Goal: Task Accomplishment & Management: Manage account settings

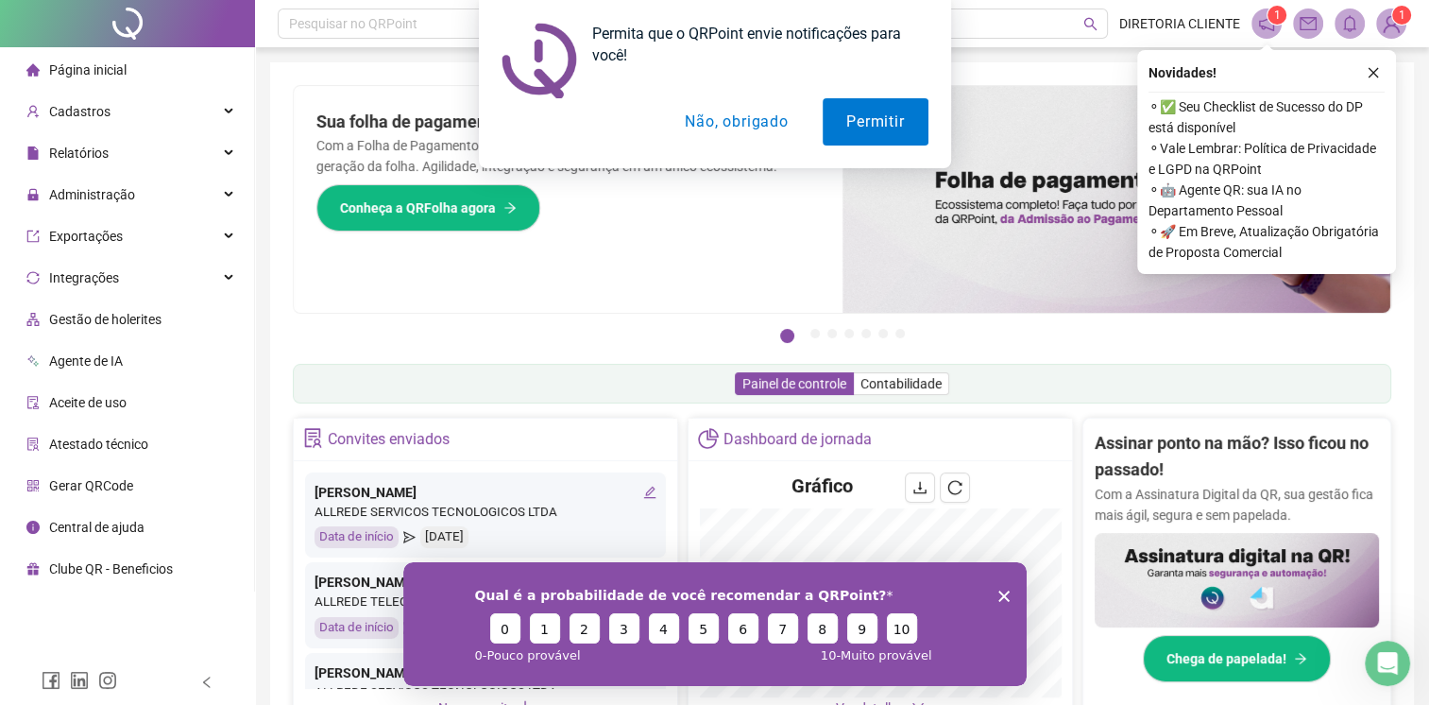
click at [1364, 77] on div "Permita que o QRPoint envie notificações para você! Permitir Não, obrigado" at bounding box center [714, 84] width 1429 height 168
click at [1368, 74] on div "Permita que o QRPoint envie notificações para você! Permitir Não, obrigado" at bounding box center [714, 84] width 1429 height 168
click at [1370, 68] on div "Permita que o QRPoint envie notificações para você! Permitir Não, obrigado" at bounding box center [714, 84] width 1429 height 168
click at [889, 127] on button "Permitir" at bounding box center [875, 121] width 105 height 47
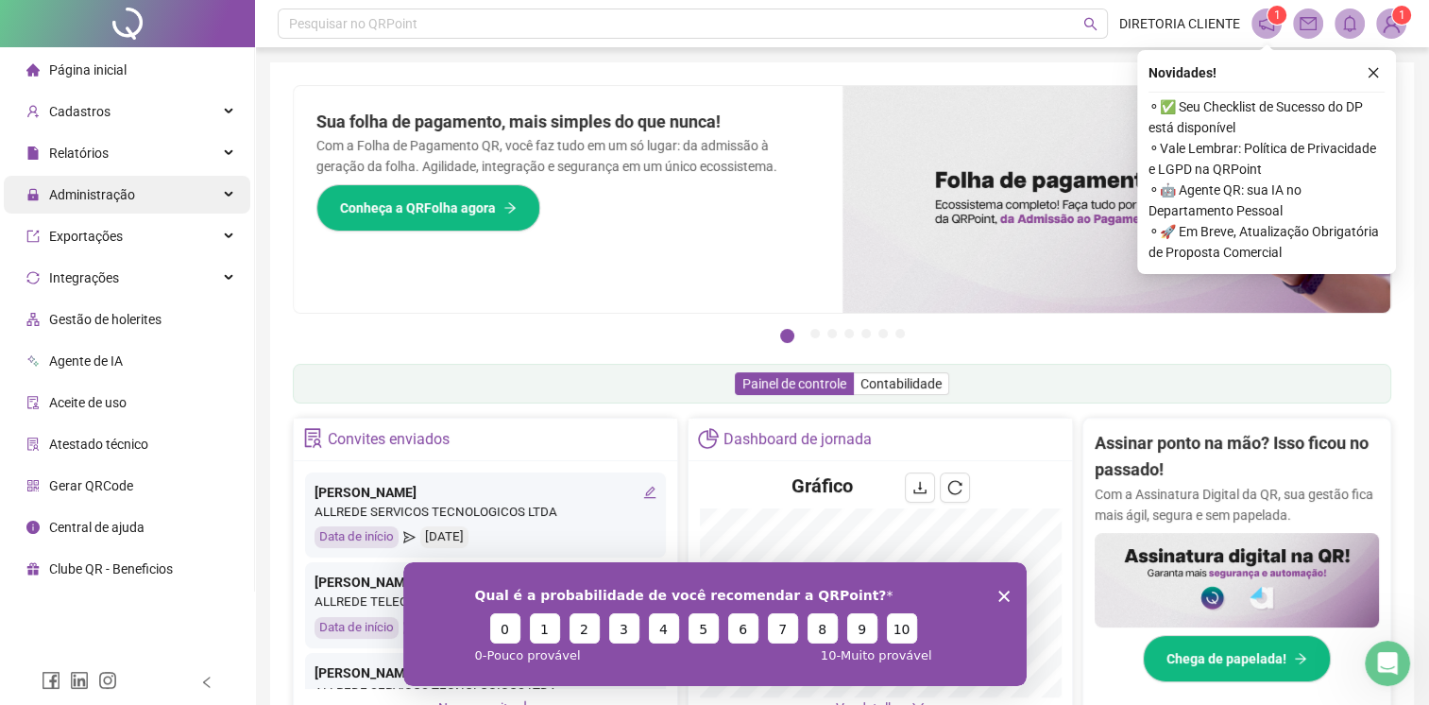
click at [135, 197] on div "Administração" at bounding box center [127, 195] width 247 height 38
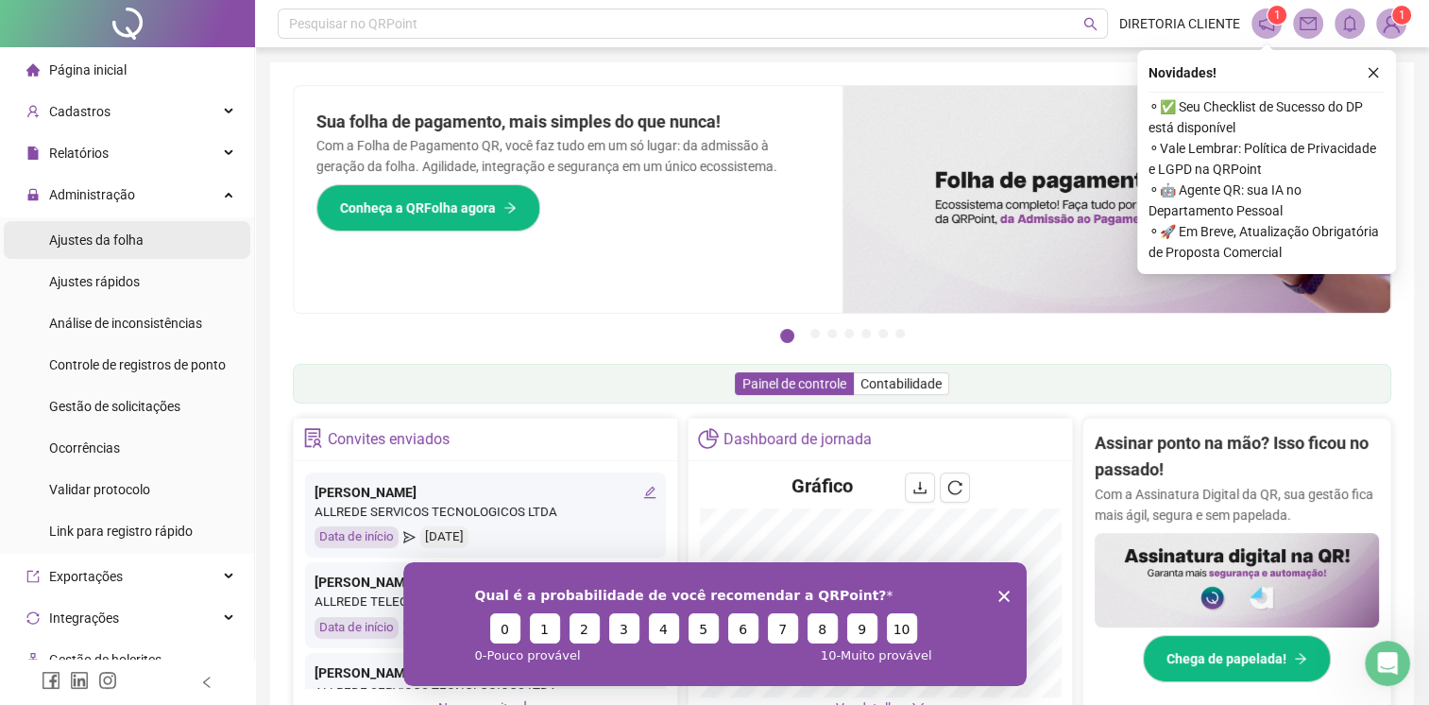
click at [189, 241] on li "Ajustes da folha" at bounding box center [127, 240] width 247 height 38
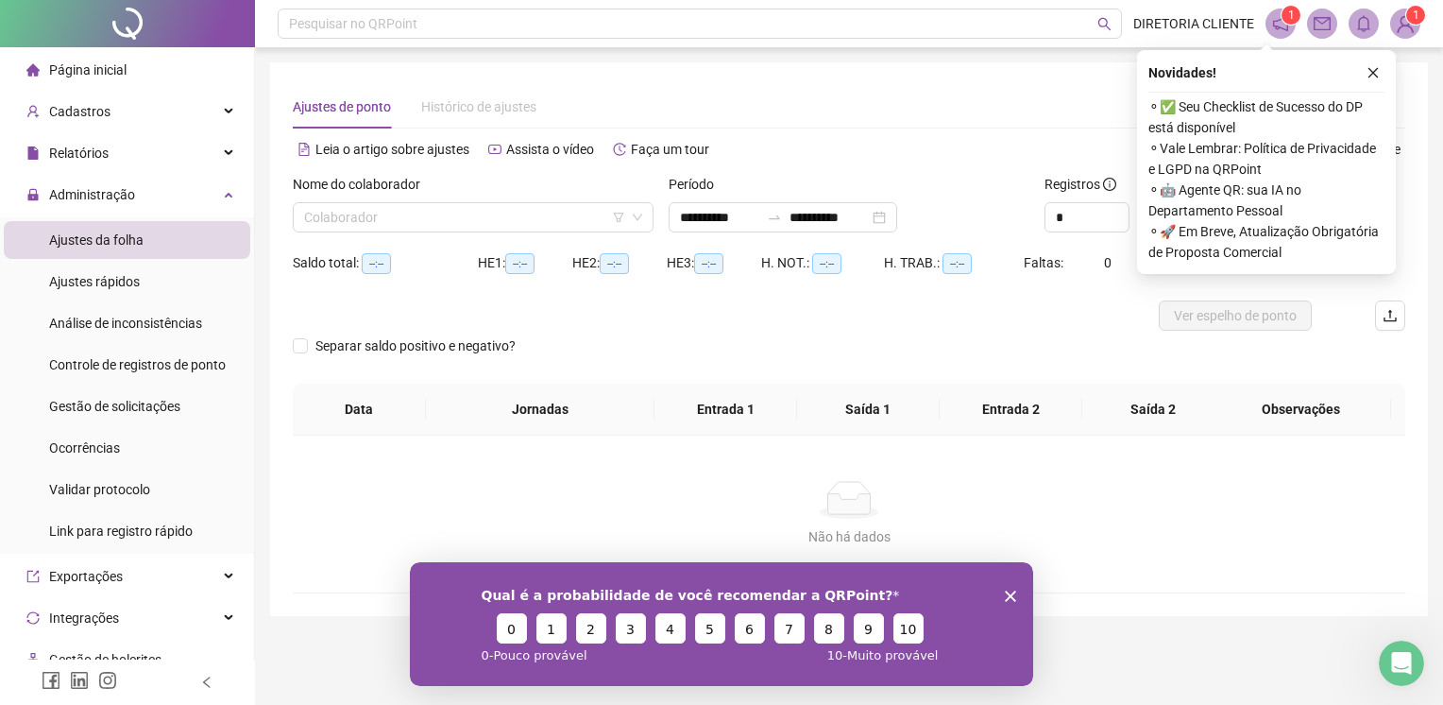
type input "**********"
click at [508, 214] on input "search" at bounding box center [464, 217] width 321 height 28
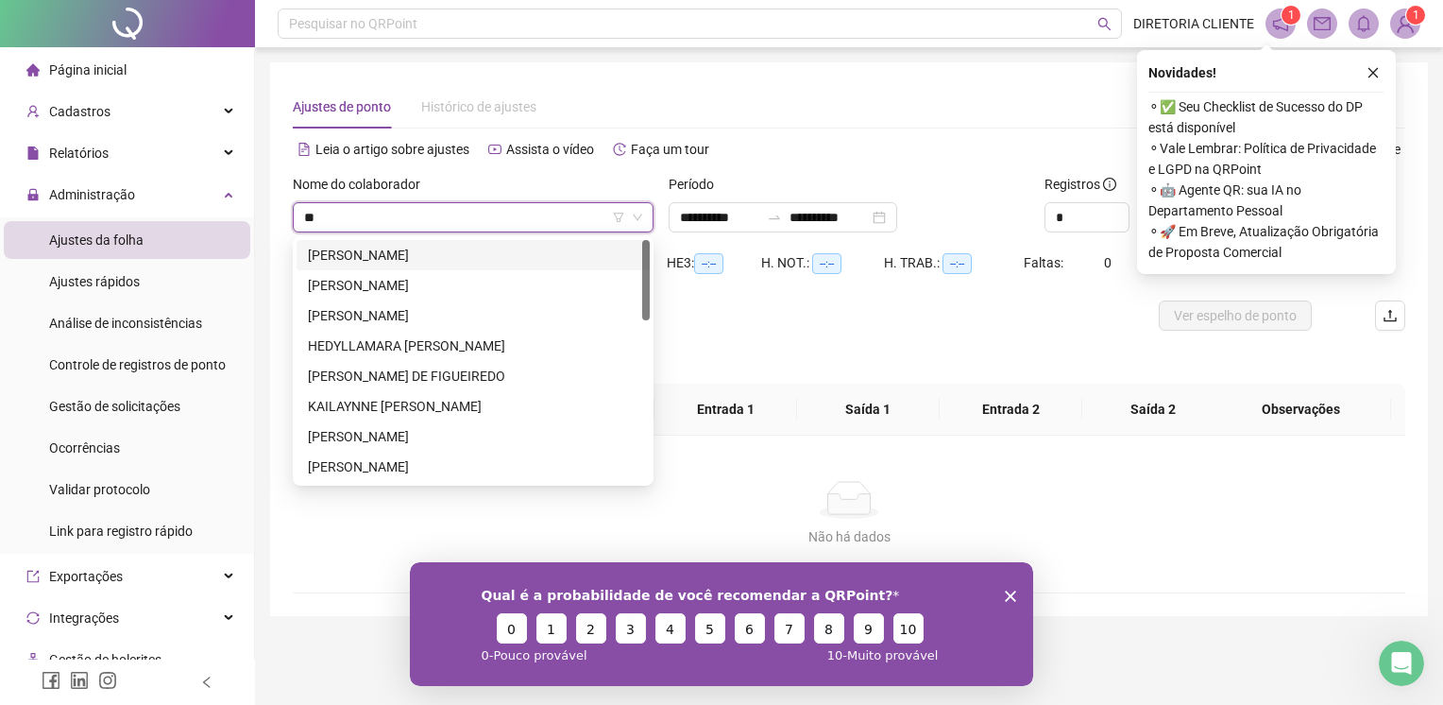
type input "***"
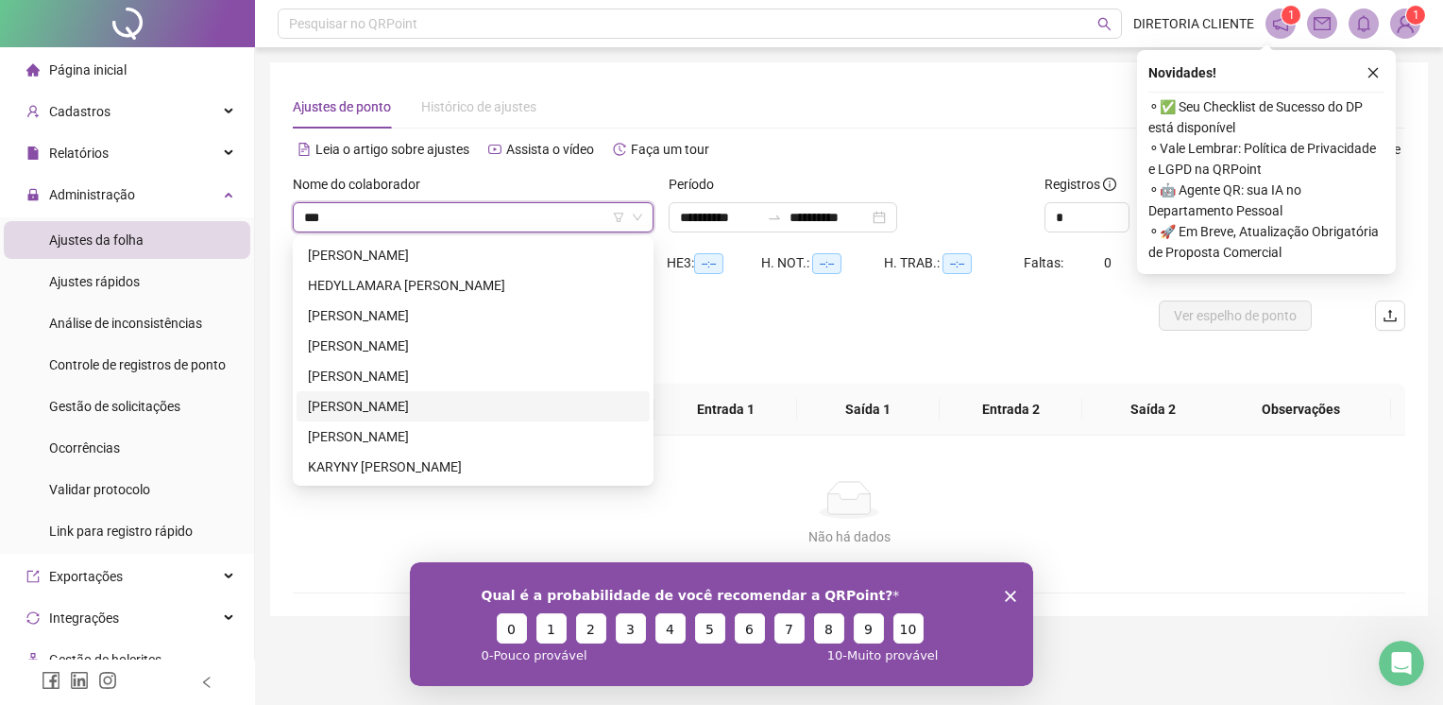
click at [534, 402] on div "[PERSON_NAME]" at bounding box center [473, 406] width 331 height 21
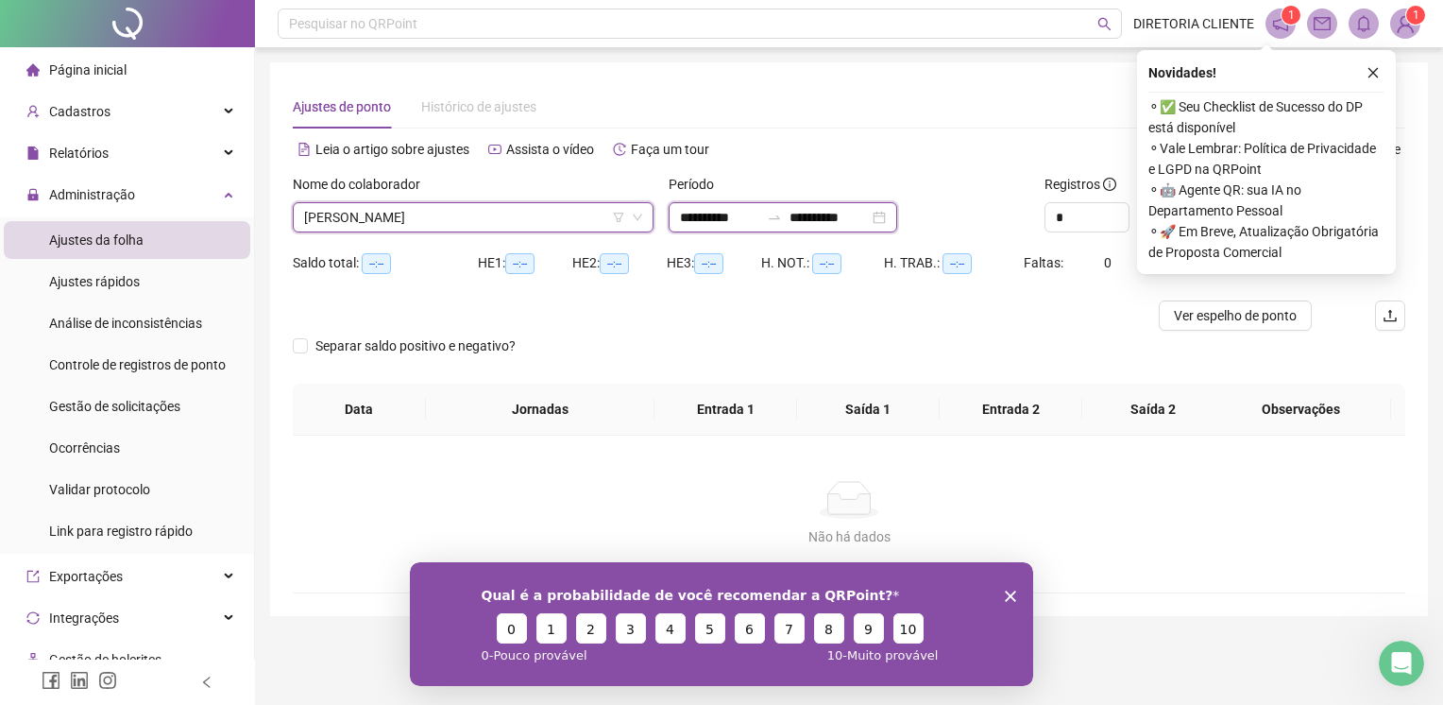
click at [734, 216] on input "**********" at bounding box center [719, 217] width 79 height 21
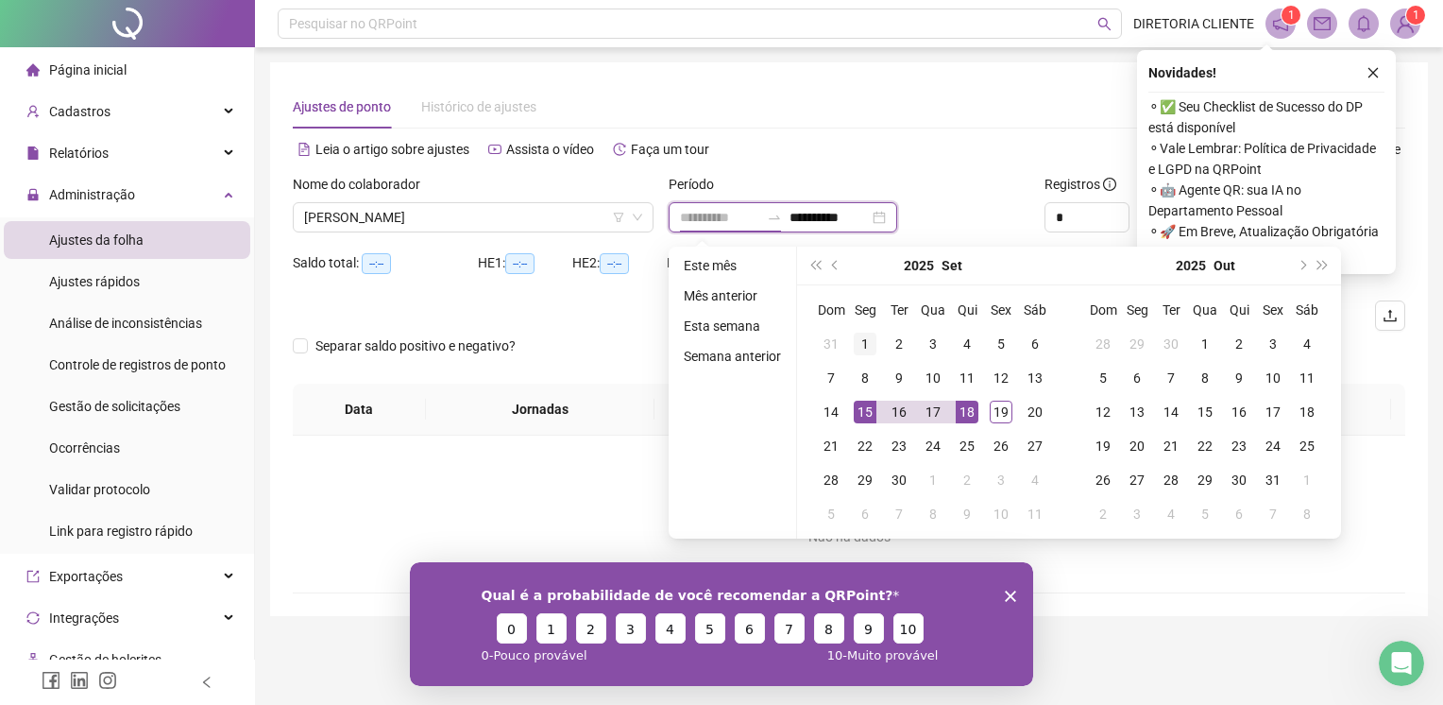
type input "**********"
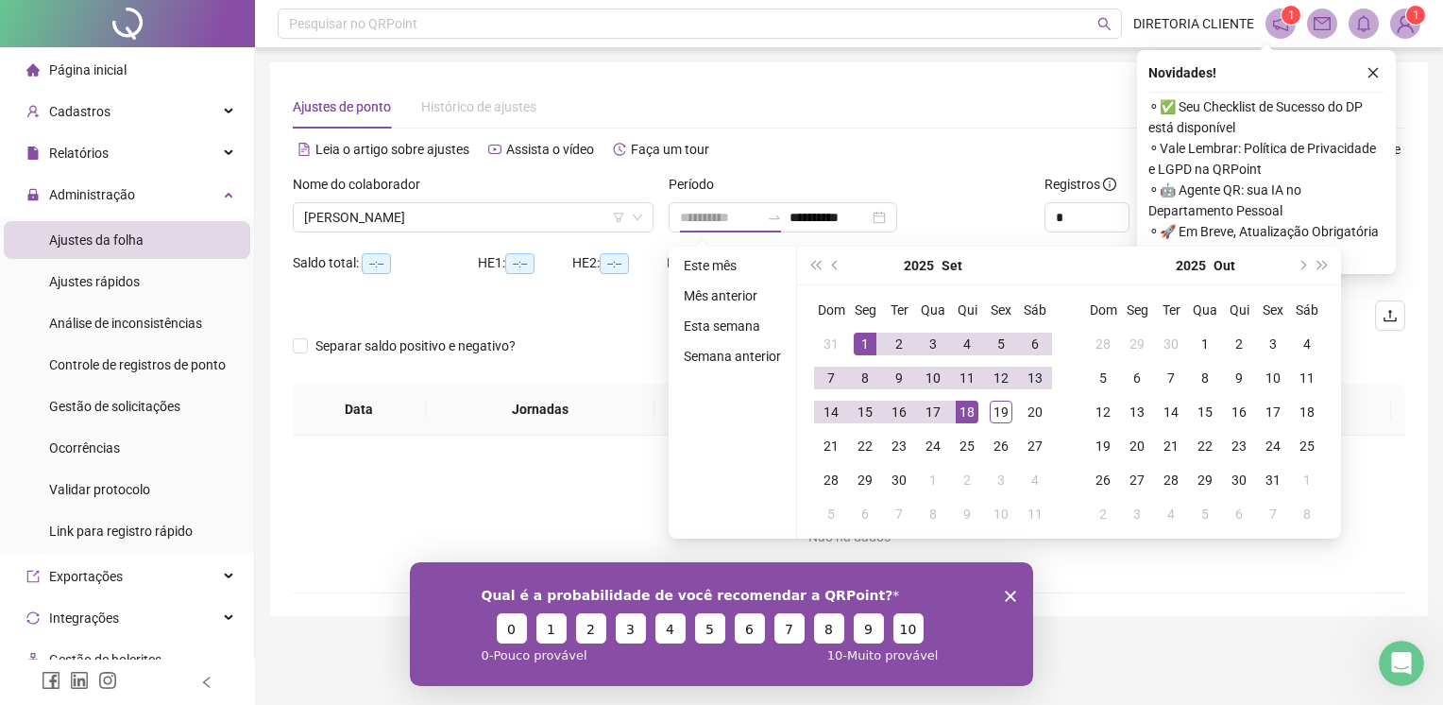
click at [871, 336] on div "1" at bounding box center [865, 343] width 23 height 23
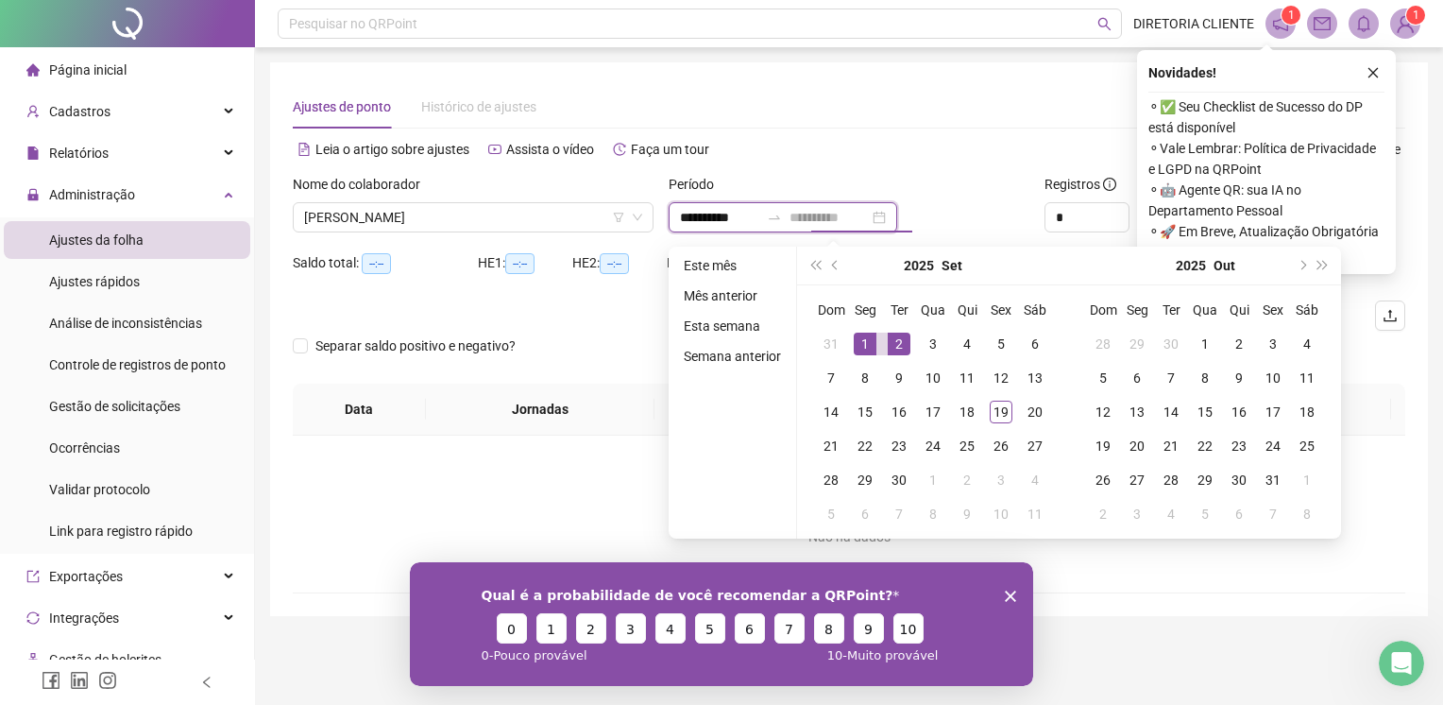
type input "**********"
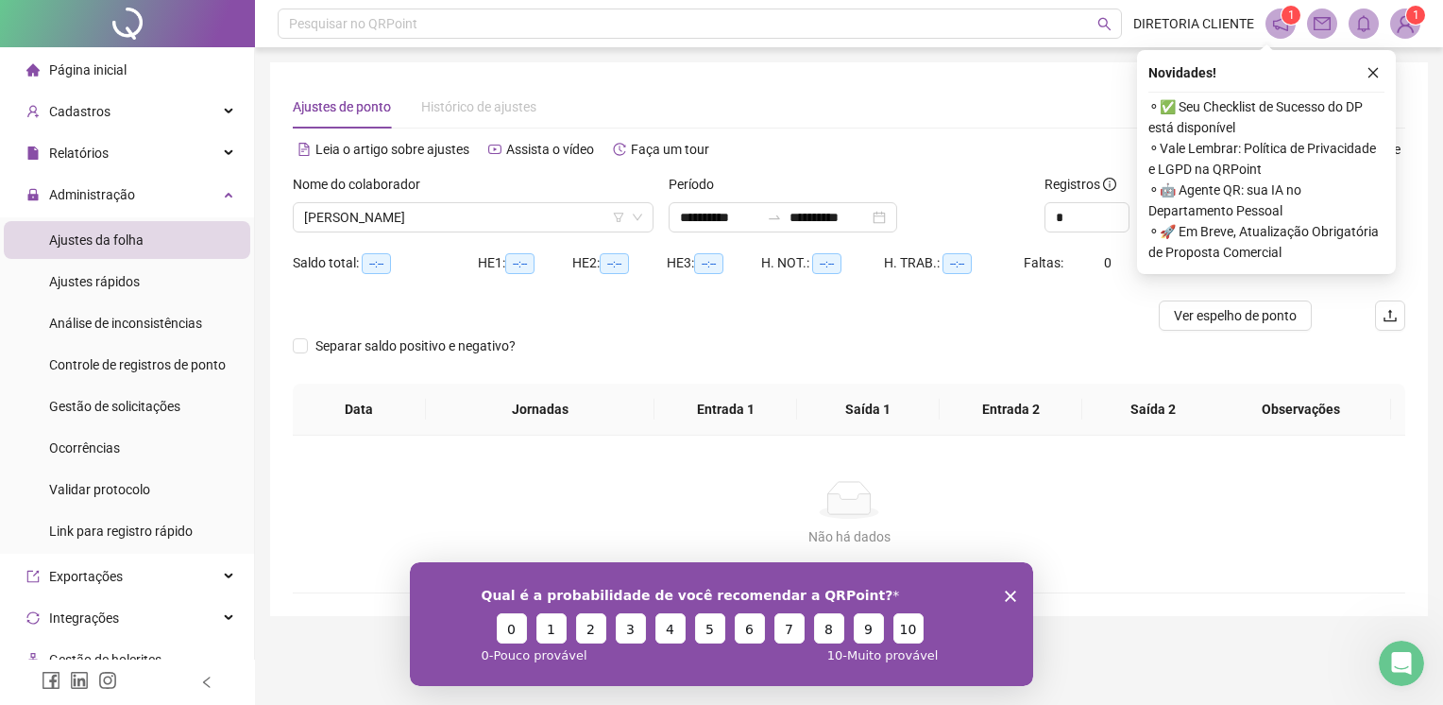
click at [1381, 76] on button "button" at bounding box center [1373, 72] width 23 height 23
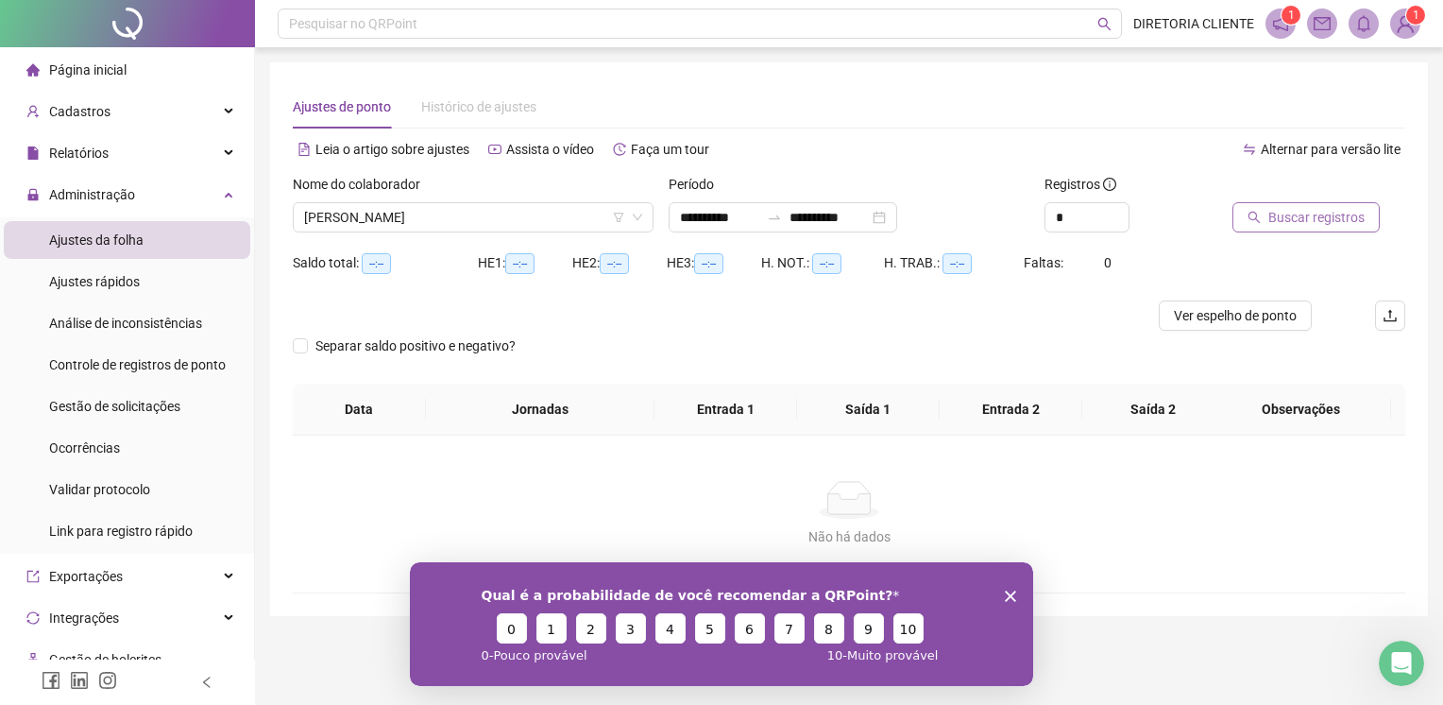
click at [1336, 223] on span "Buscar registros" at bounding box center [1316, 217] width 96 height 21
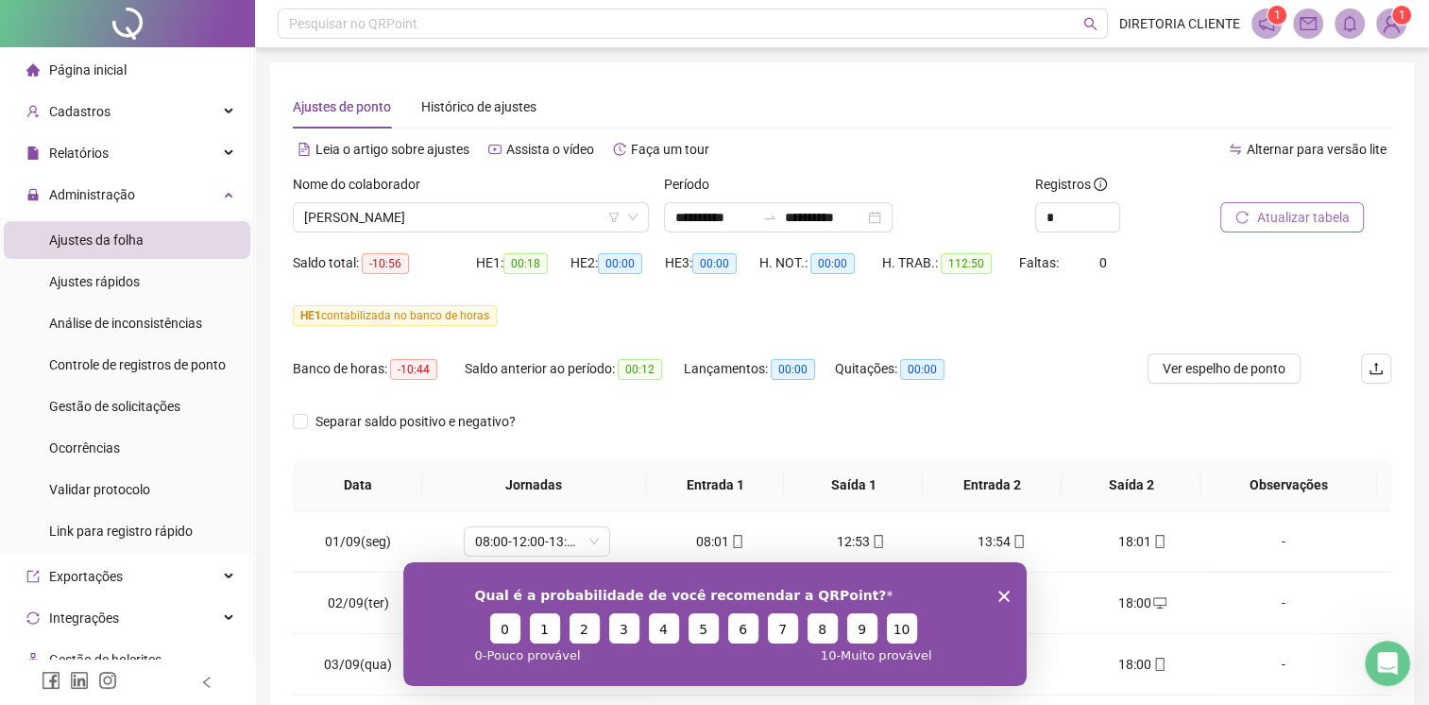
click at [997, 599] on polygon "Fechar inquérito" at bounding box center [1002, 594] width 11 height 11
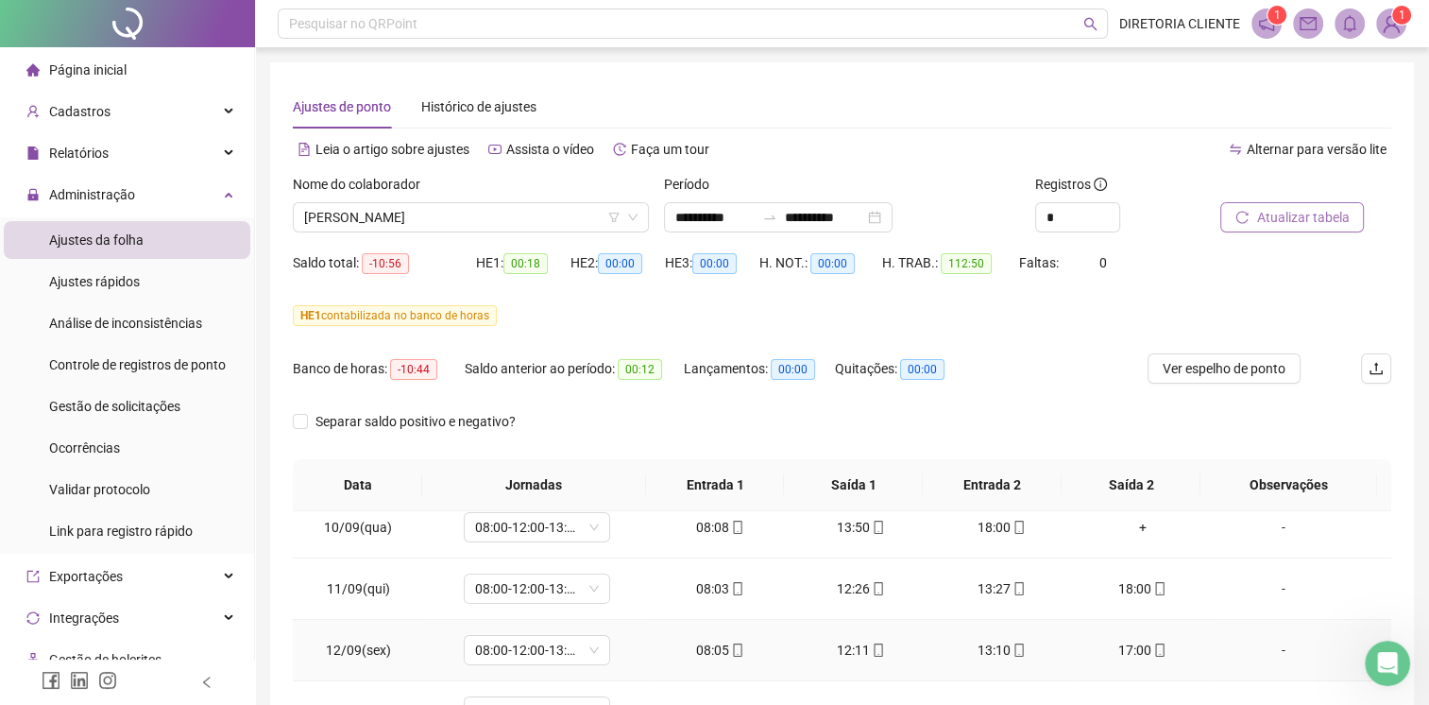
scroll to position [472, 0]
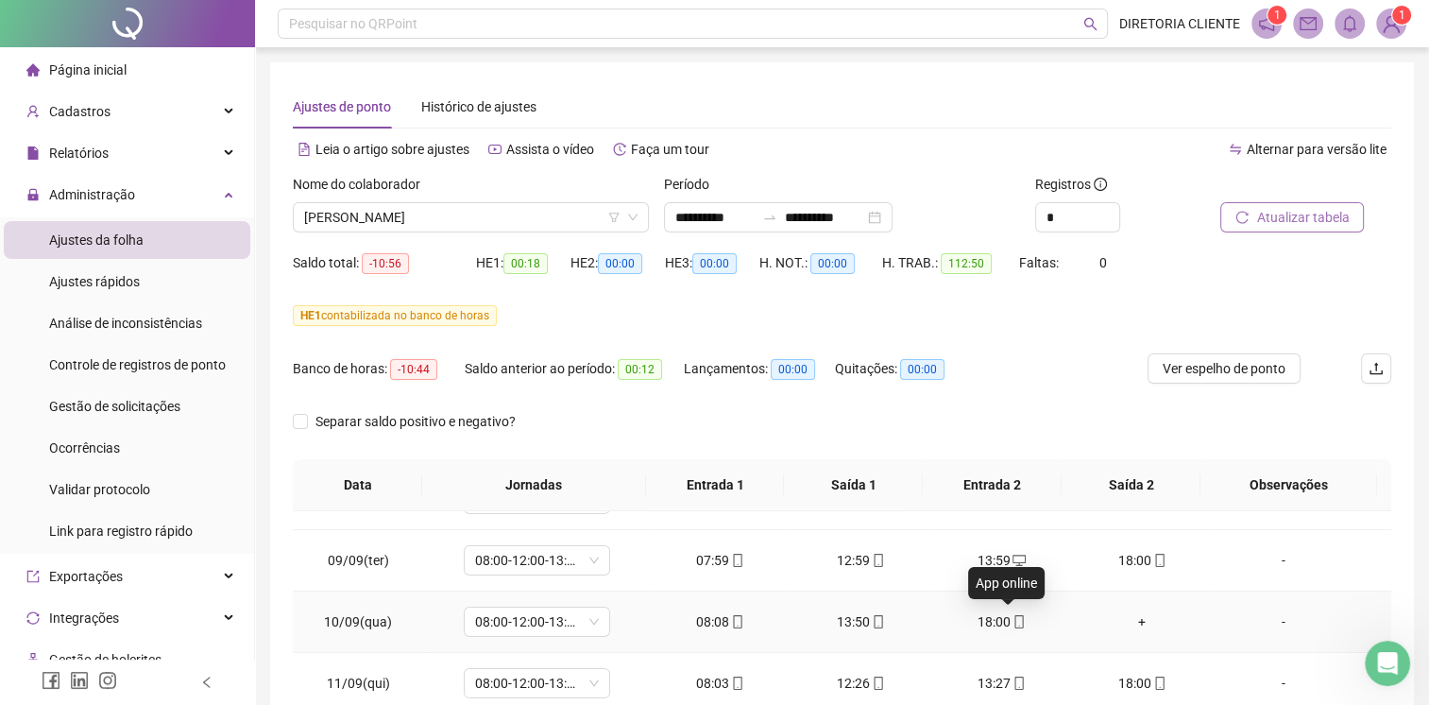
click at [1013, 622] on icon "mobile" at bounding box center [1019, 621] width 13 height 13
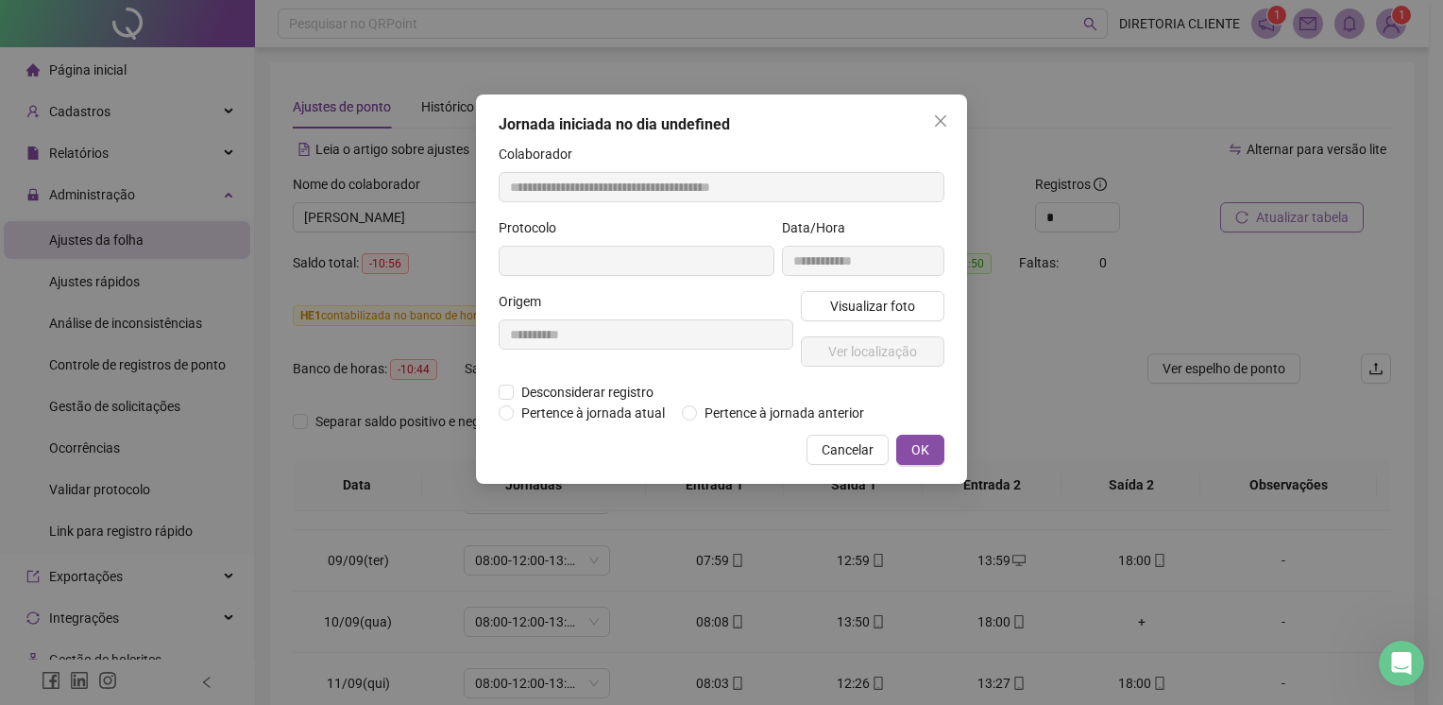
type input "**********"
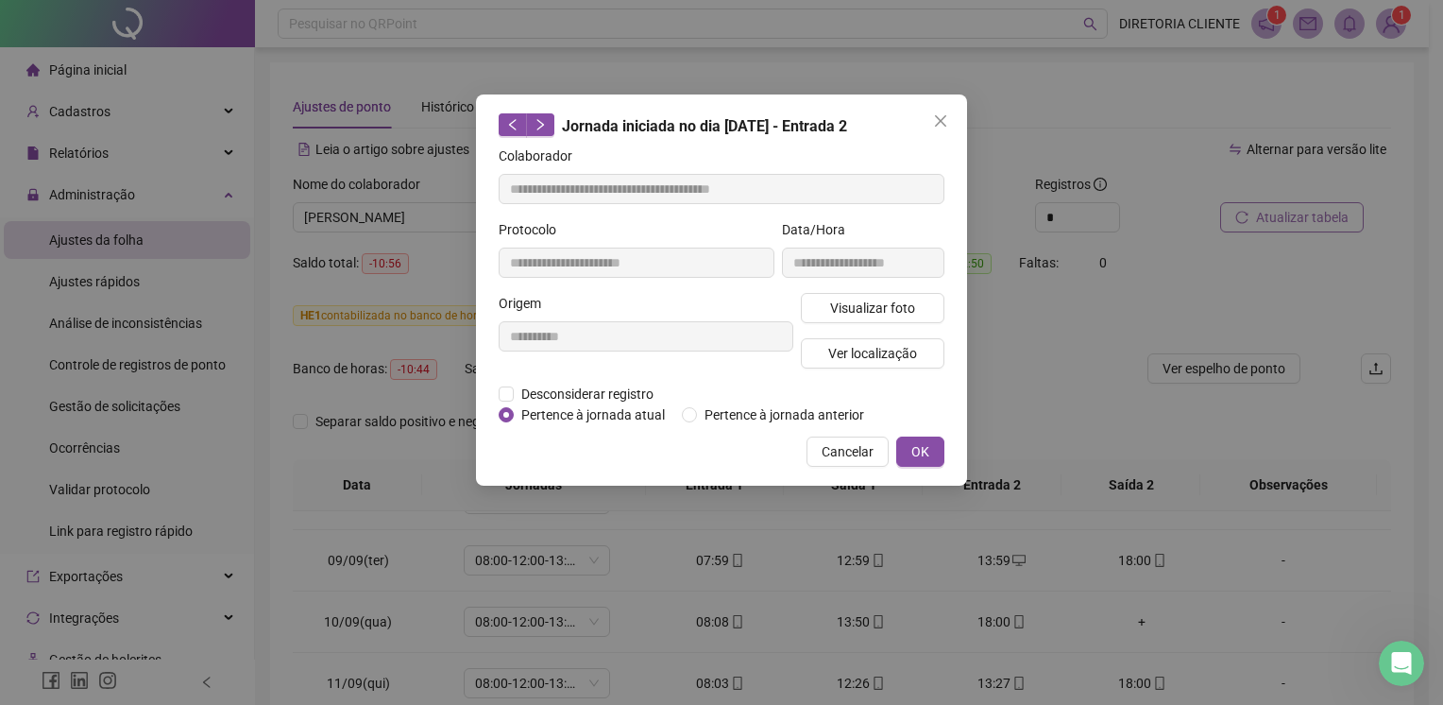
click at [1001, 621] on div "**********" at bounding box center [721, 352] width 1443 height 705
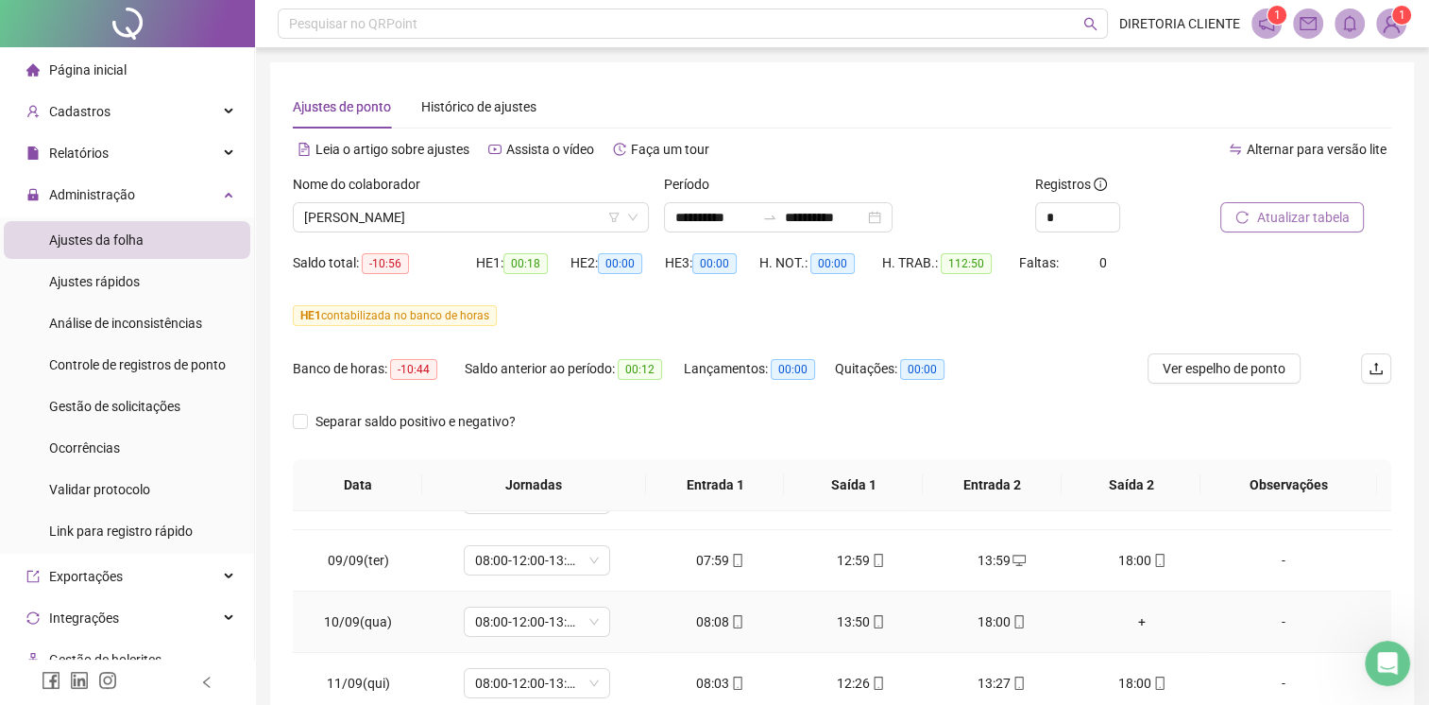
click at [986, 620] on div "18:00" at bounding box center [1001, 621] width 111 height 21
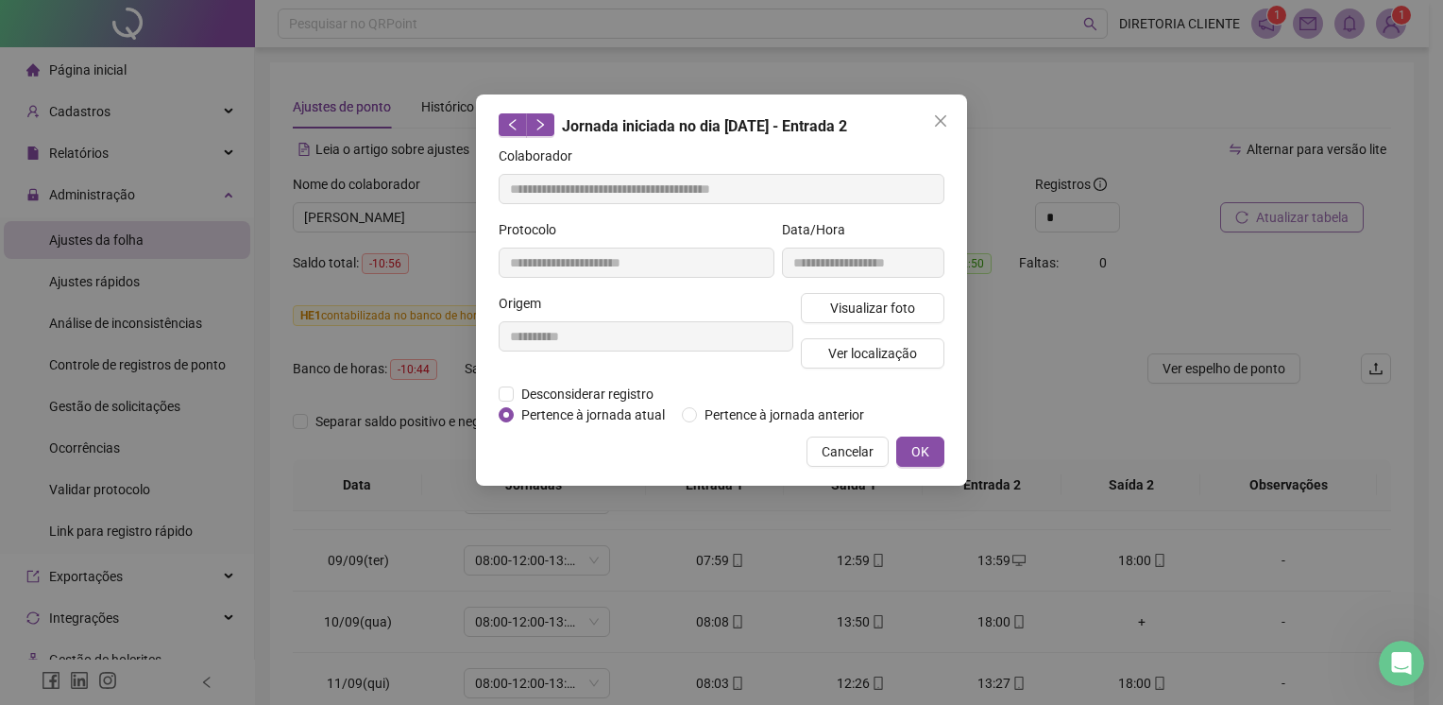
click at [995, 614] on div "**********" at bounding box center [721, 352] width 1443 height 705
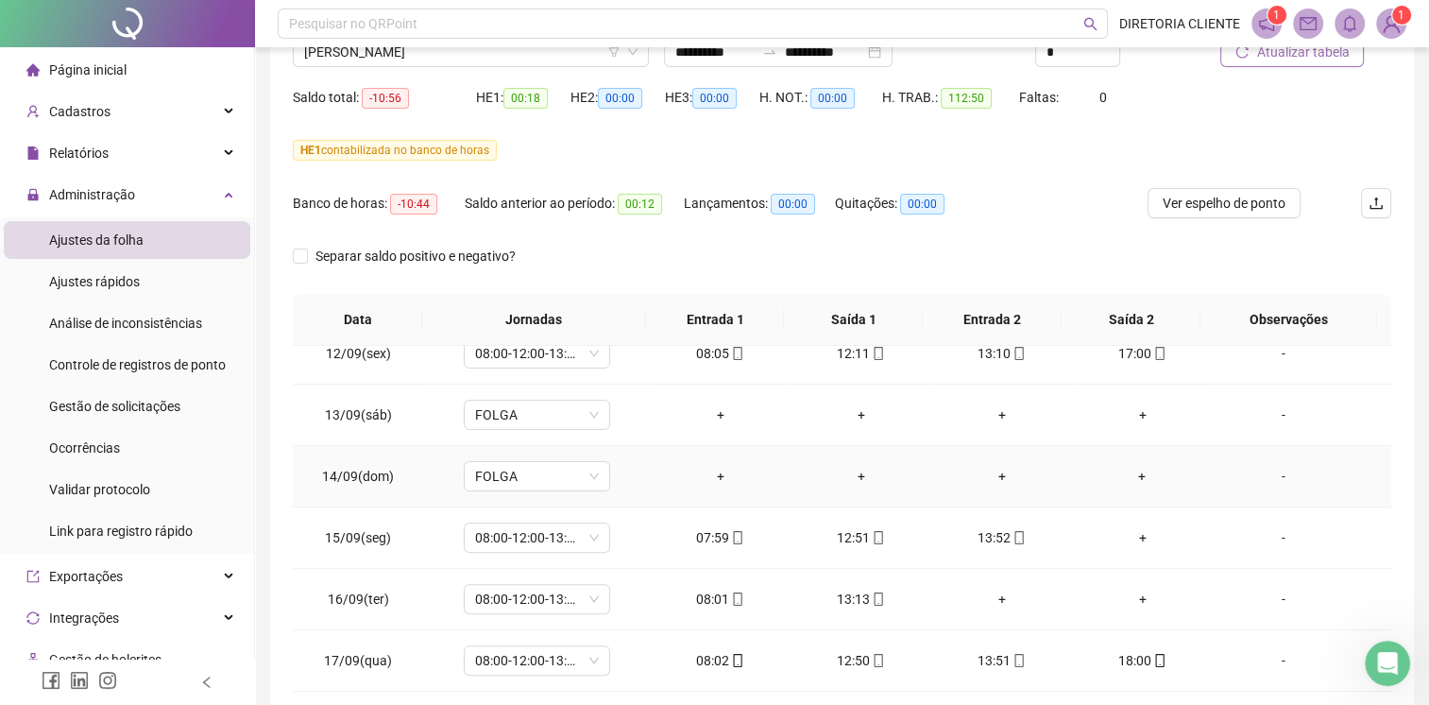
scroll to position [189, 0]
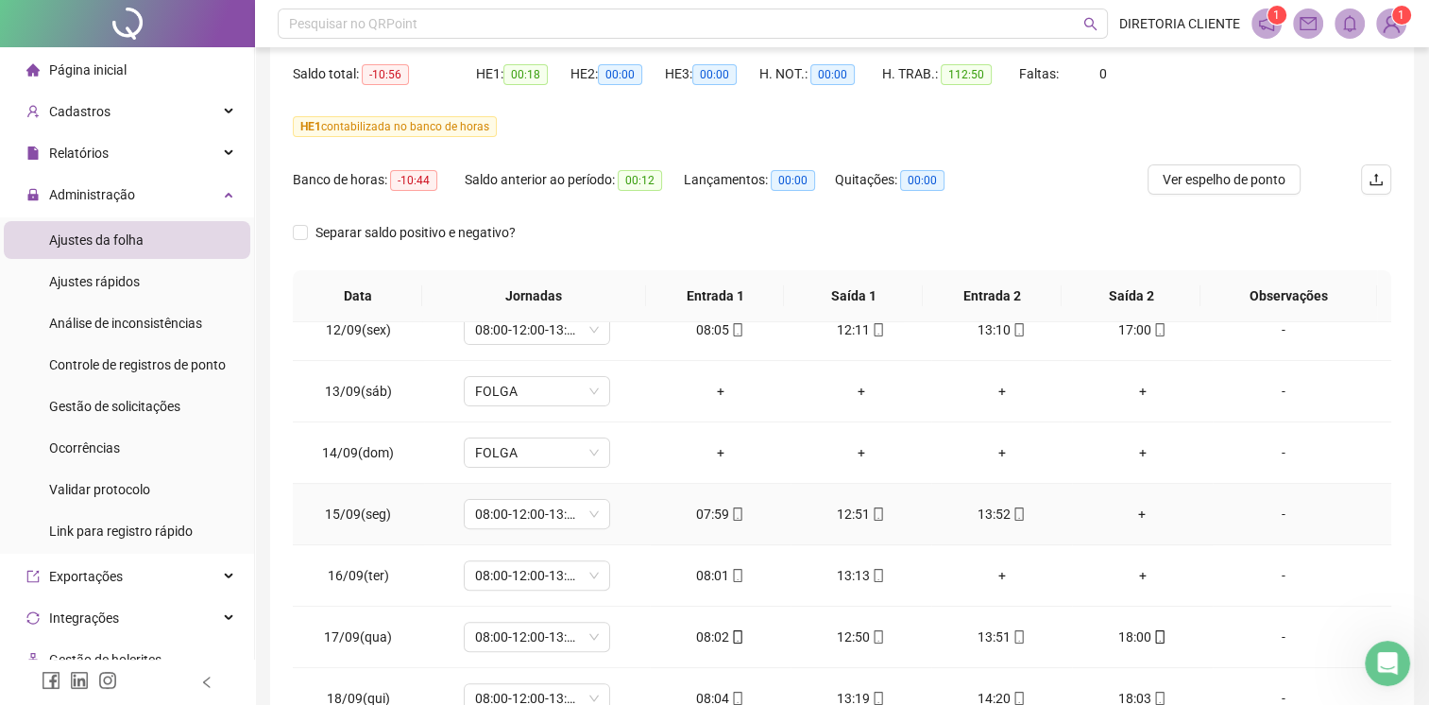
click at [1132, 511] on div "+" at bounding box center [1142, 513] width 111 height 21
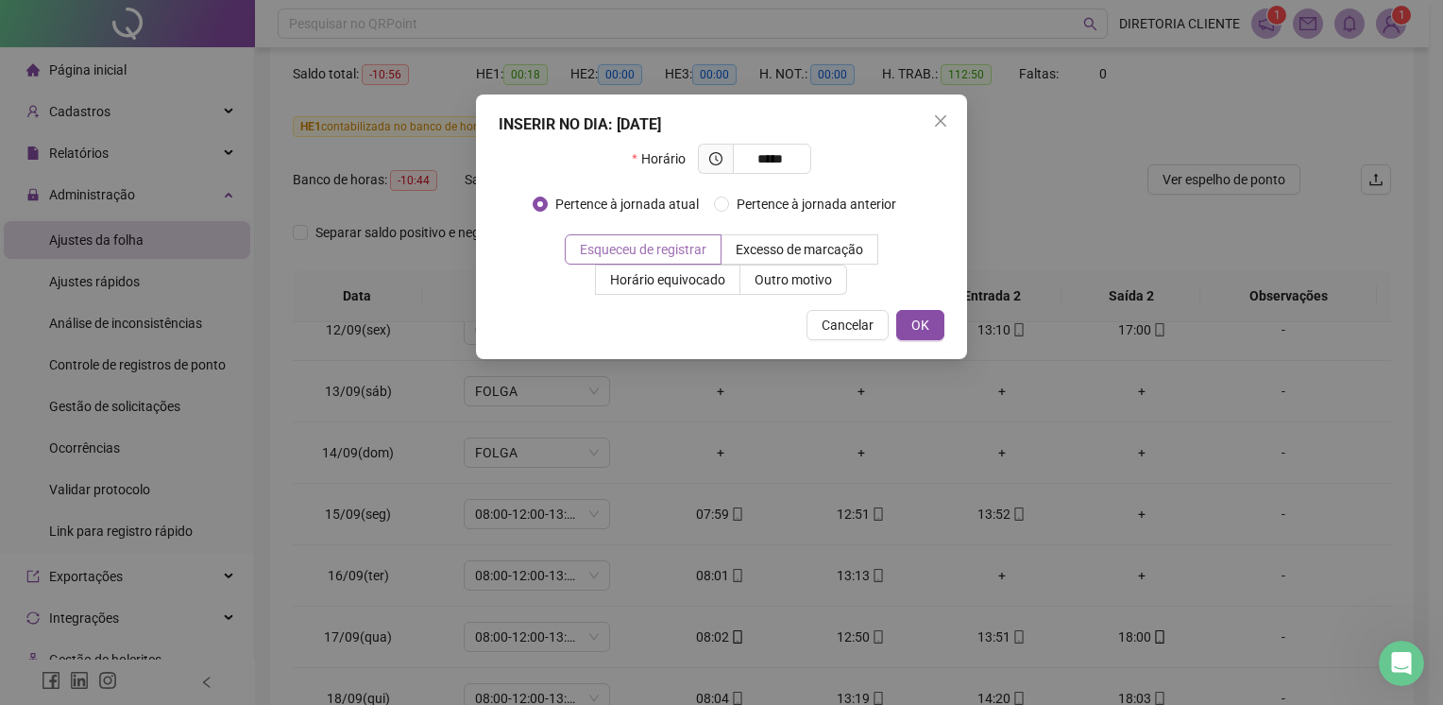
type input "*****"
click at [707, 247] on span "Esqueceu de registrar" at bounding box center [643, 249] width 127 height 15
click at [925, 325] on span "OK" at bounding box center [920, 325] width 18 height 21
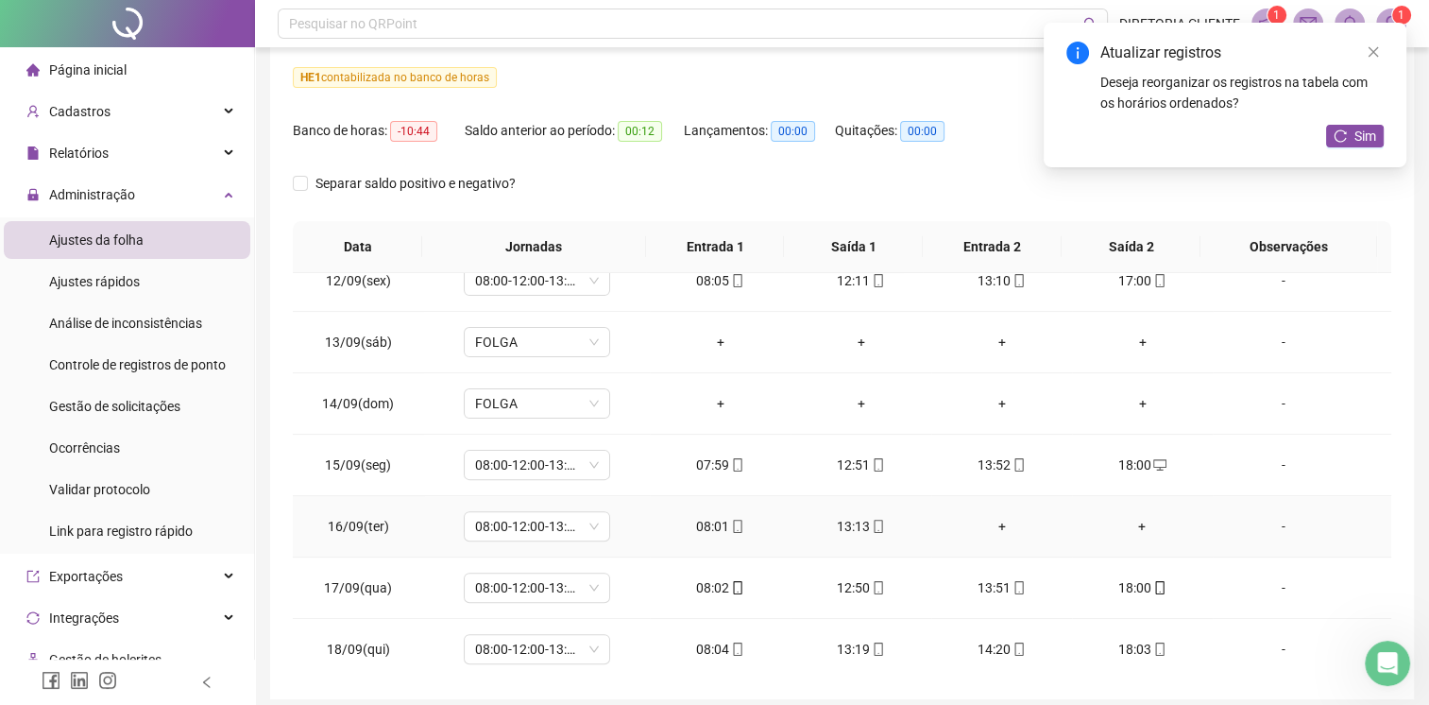
scroll to position [283, 0]
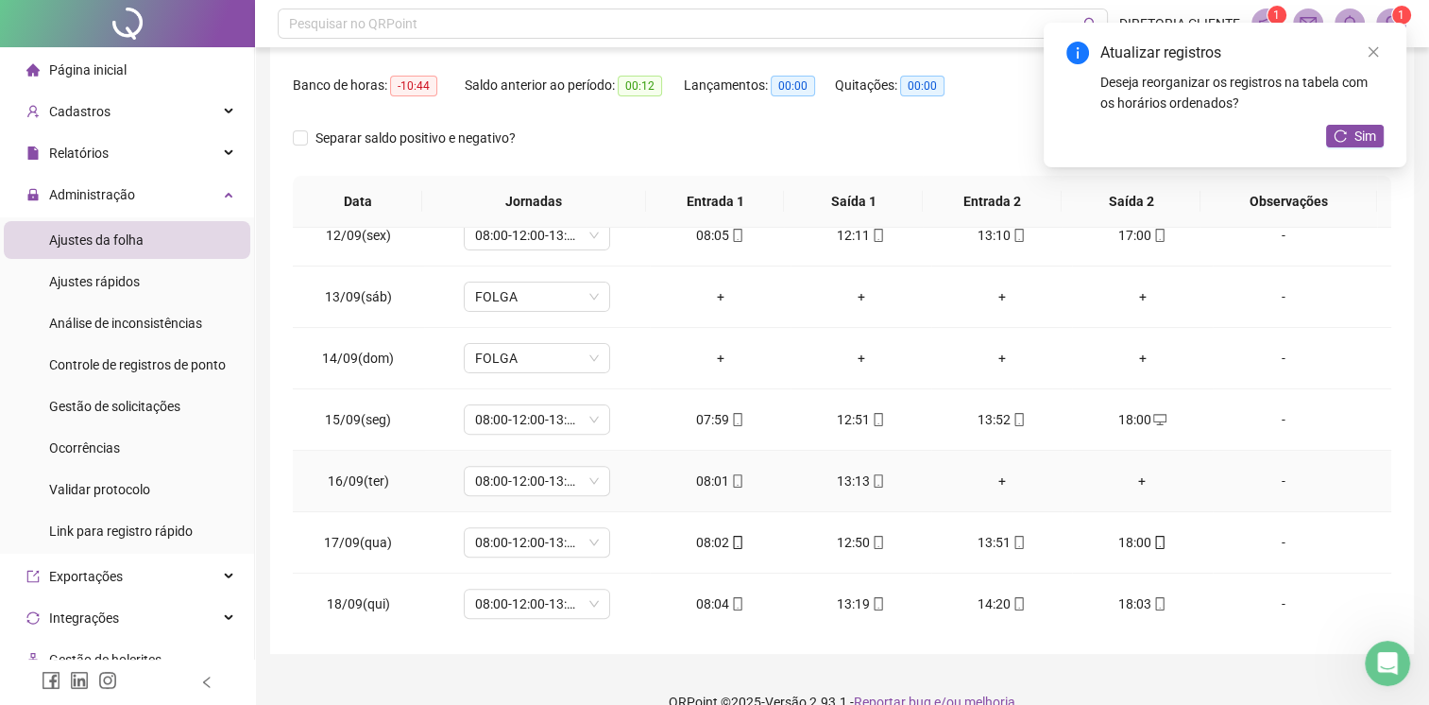
click at [991, 472] on div "+" at bounding box center [1001, 480] width 111 height 21
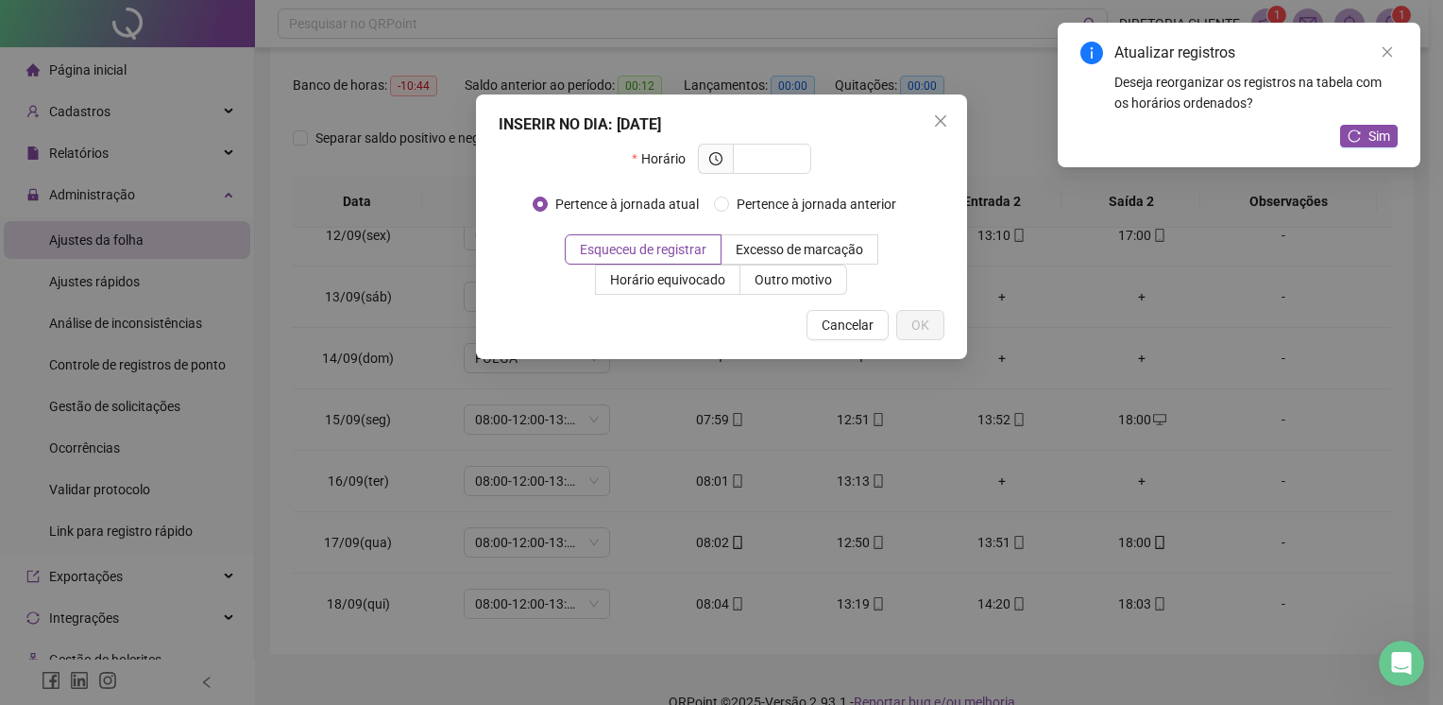
click at [1145, 478] on div "INSERIR NO DIA : [DATE] Horário Pertence à jornada atual Pertence à jornada ant…" at bounding box center [721, 352] width 1443 height 705
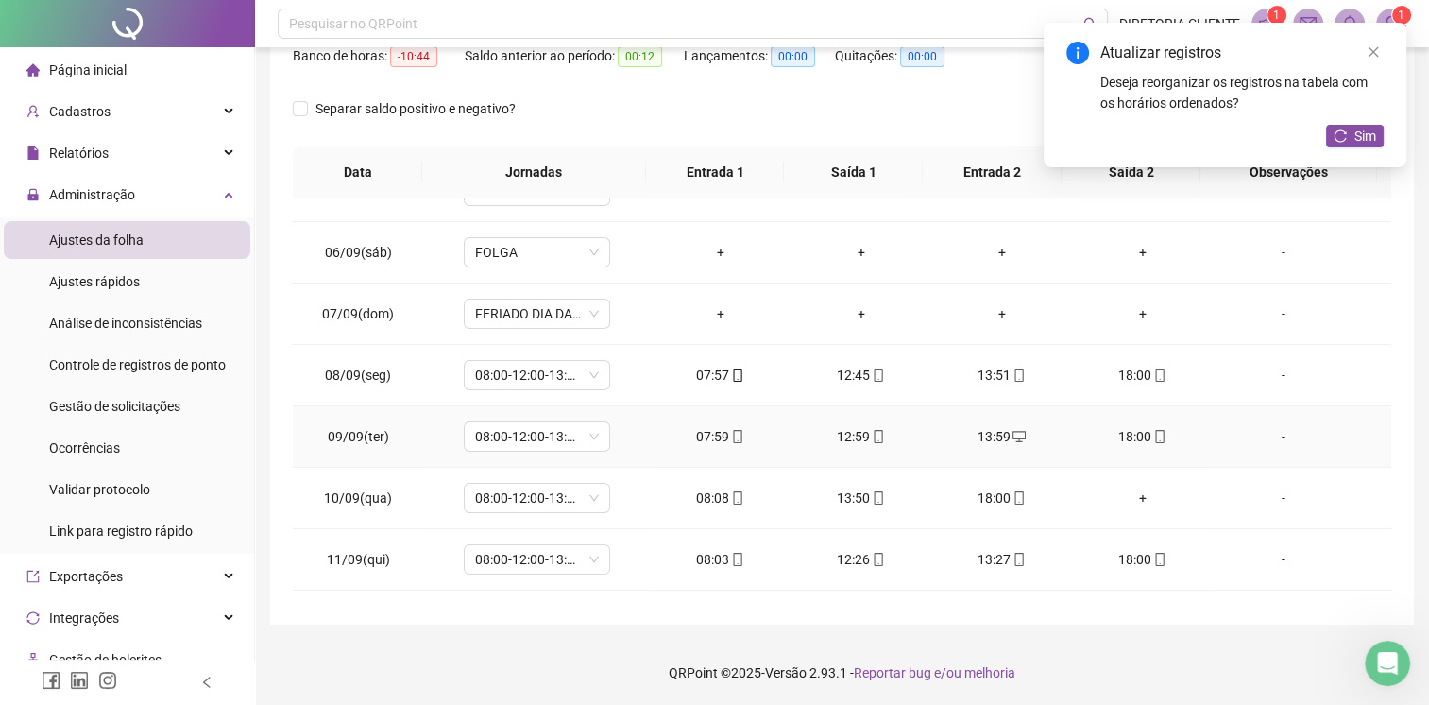
scroll to position [378, 0]
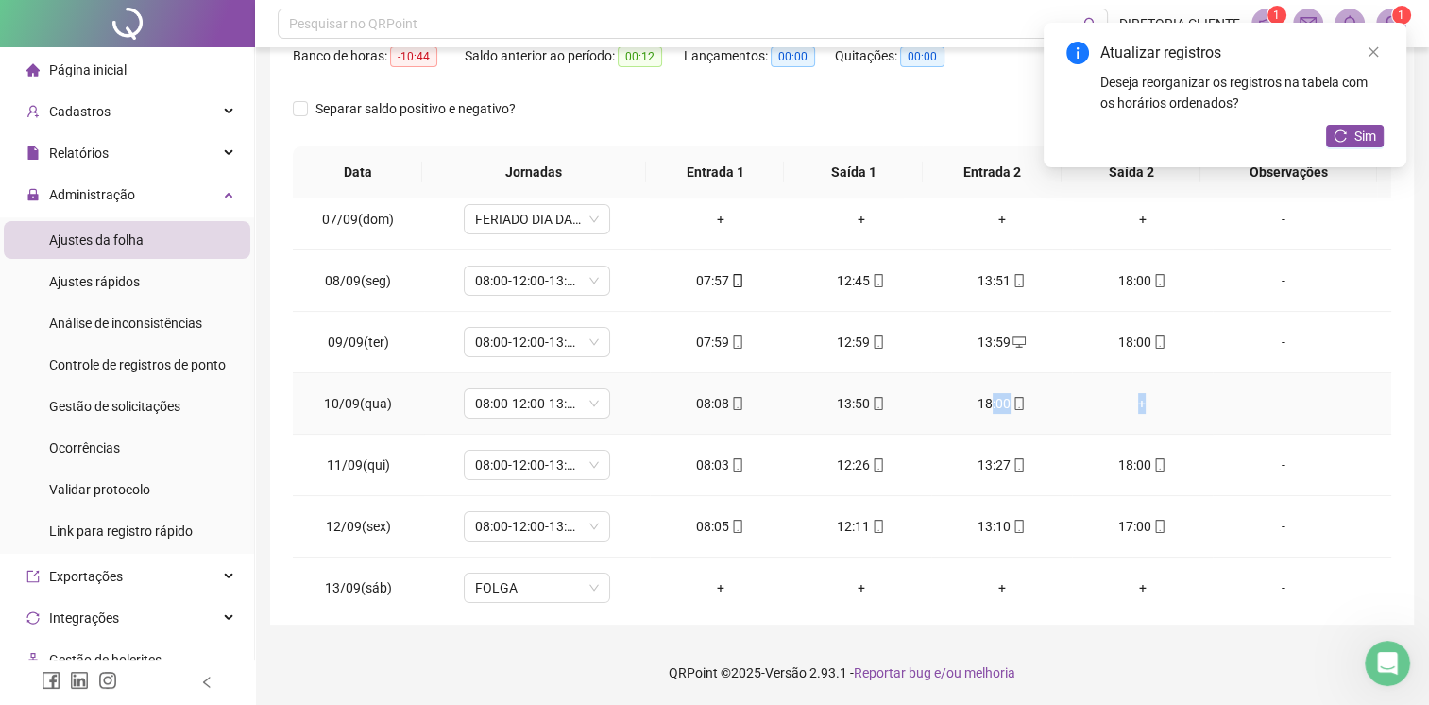
drag, startPoint x: 982, startPoint y: 401, endPoint x: 1139, endPoint y: 401, distance: 156.8
click at [1139, 401] on tr "10/09(qua) 08:00-12:00-13:00-18:00 08:08 13:50 18:00 + -" at bounding box center [842, 403] width 1098 height 61
drag, startPoint x: 1139, startPoint y: 401, endPoint x: 980, endPoint y: 402, distance: 158.7
click at [979, 400] on div "18:00" at bounding box center [1001, 403] width 111 height 21
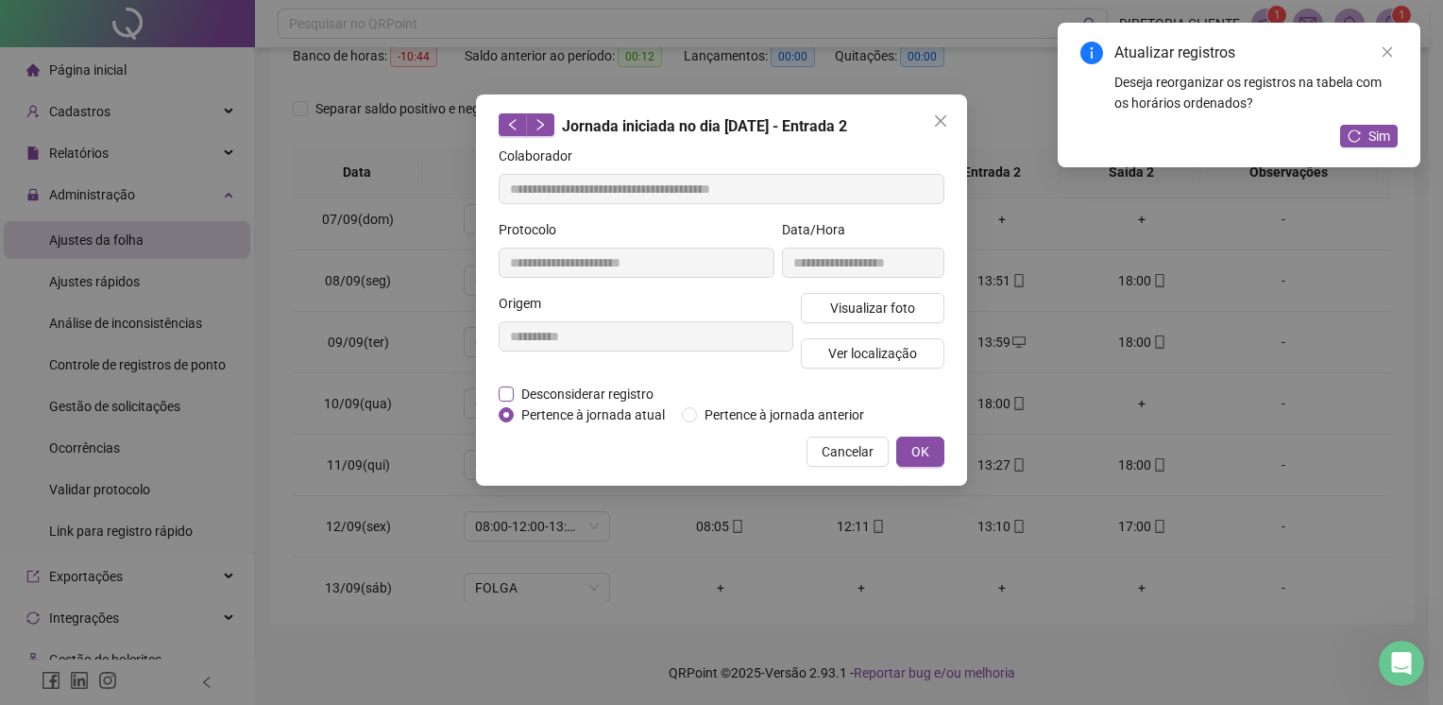
click at [557, 391] on span "Desconsiderar registro" at bounding box center [587, 393] width 147 height 21
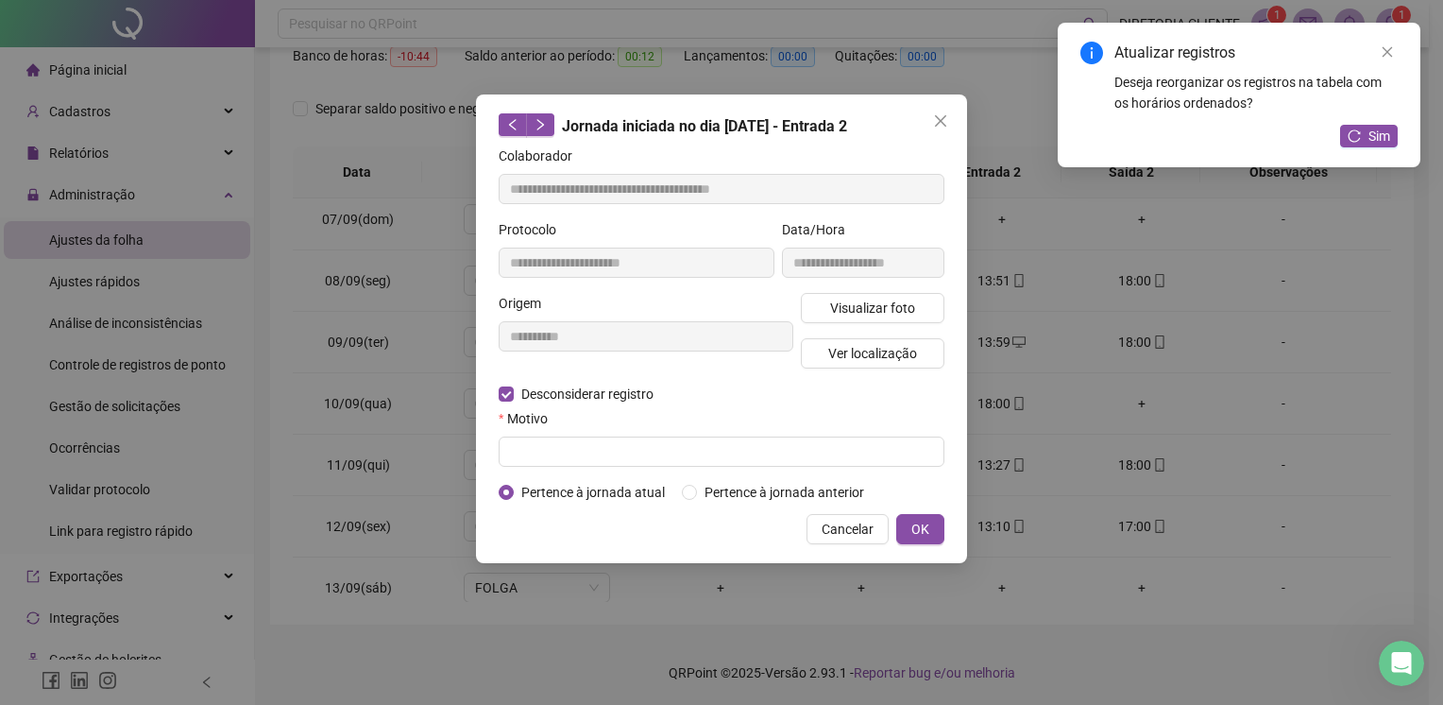
click at [934, 123] on icon "close" at bounding box center [940, 120] width 15 height 15
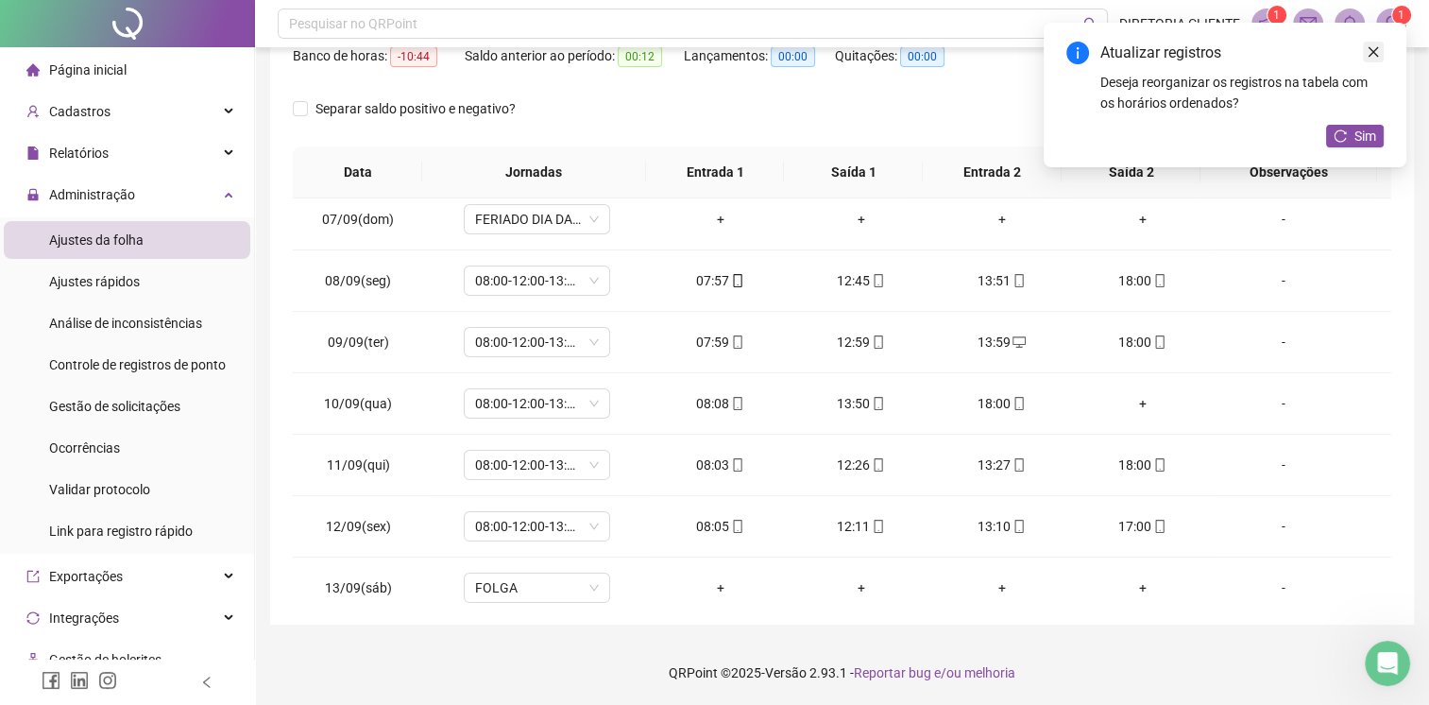
click at [1377, 45] on icon "close" at bounding box center [1373, 51] width 13 height 13
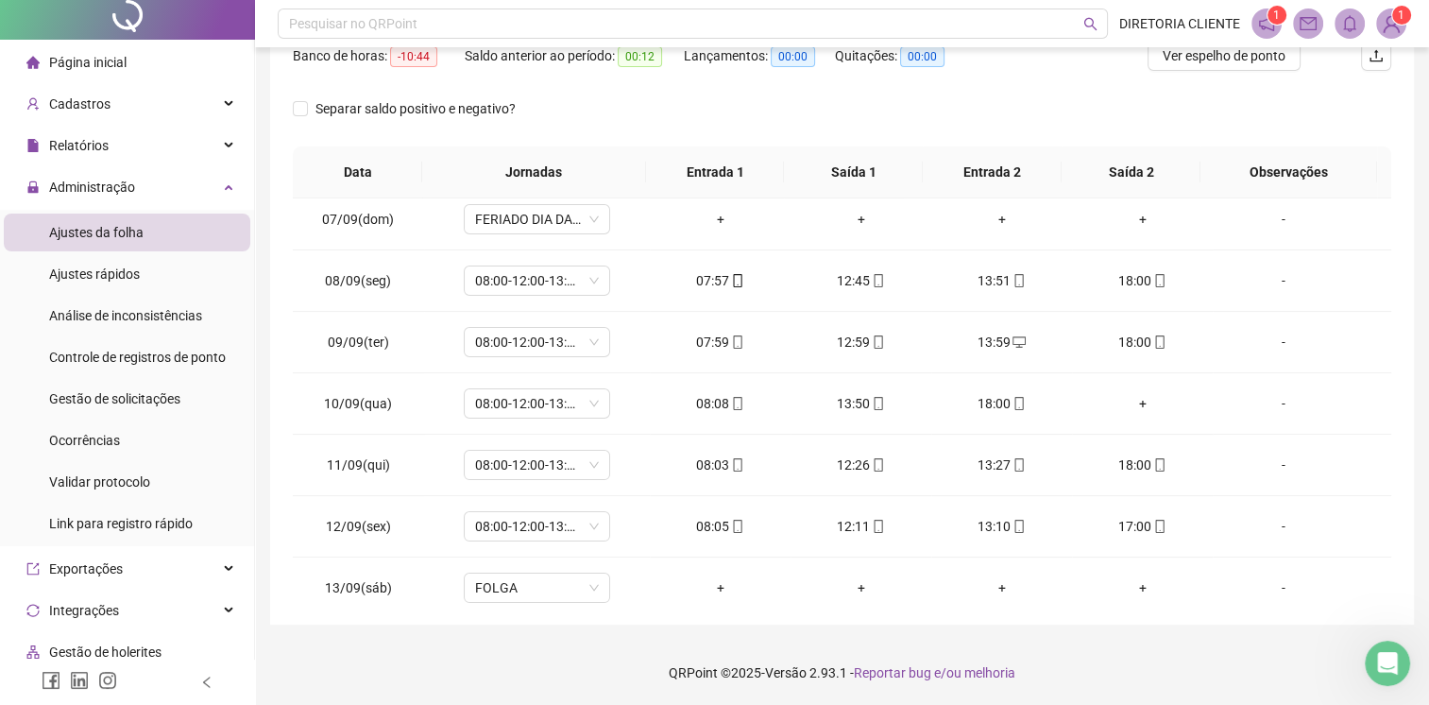
scroll to position [0, 0]
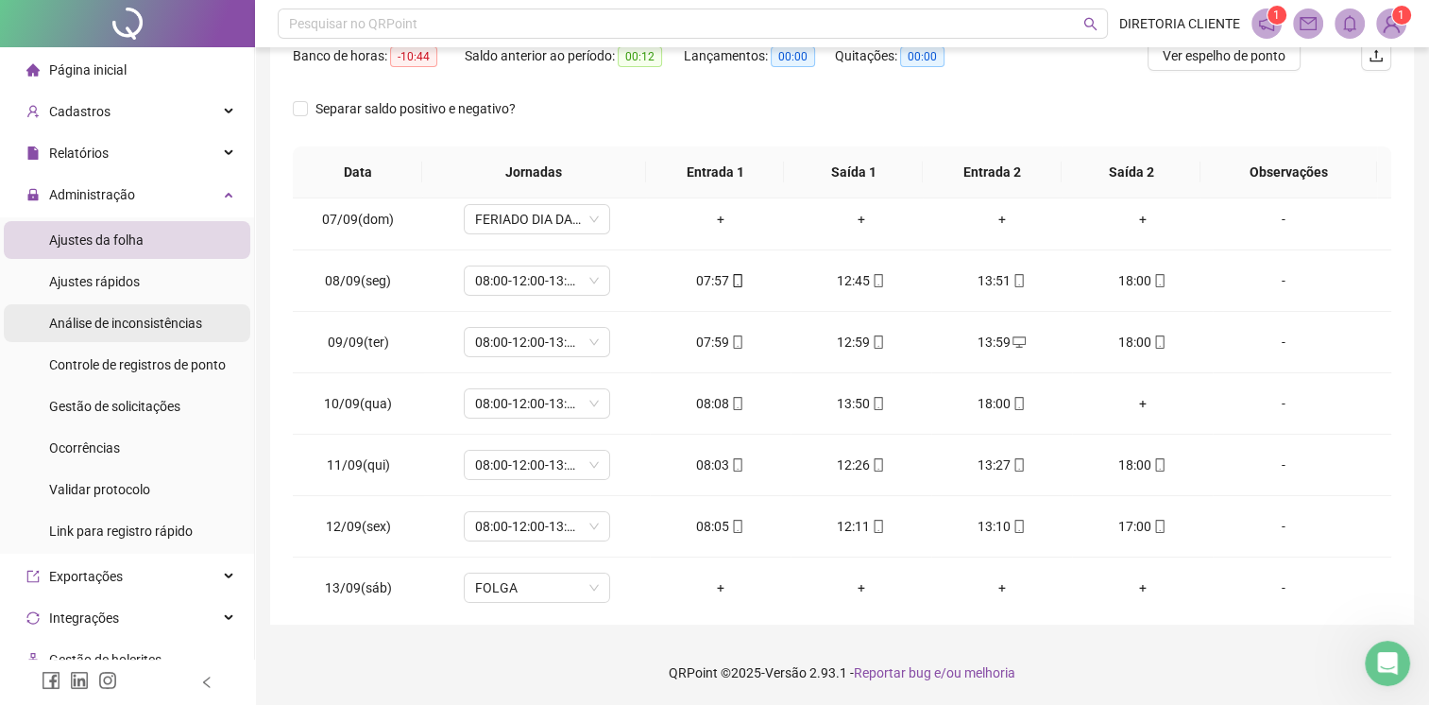
click at [192, 319] on span "Análise de inconsistências" at bounding box center [125, 322] width 153 height 15
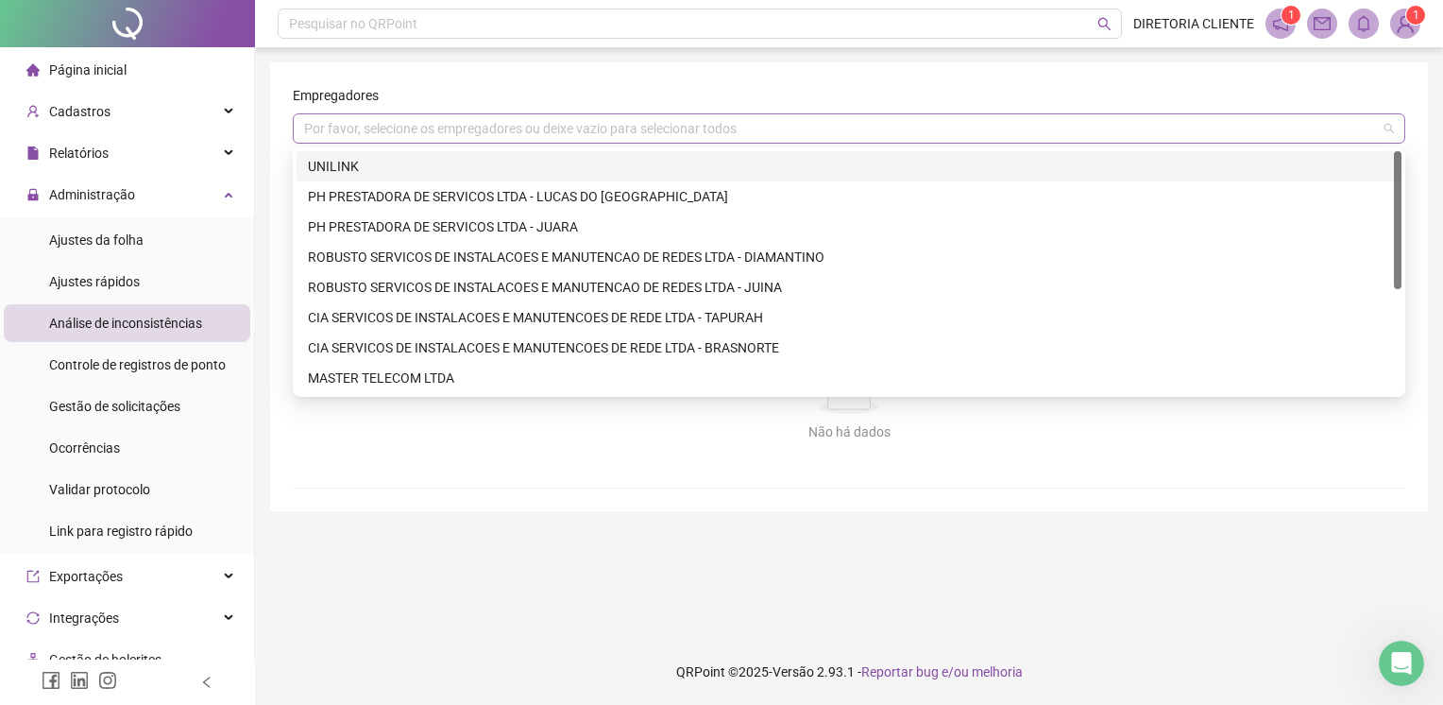
click at [494, 122] on div "Por favor, selecione os empregadores ou deixe vazio para selecionar todos" at bounding box center [849, 128] width 1113 height 30
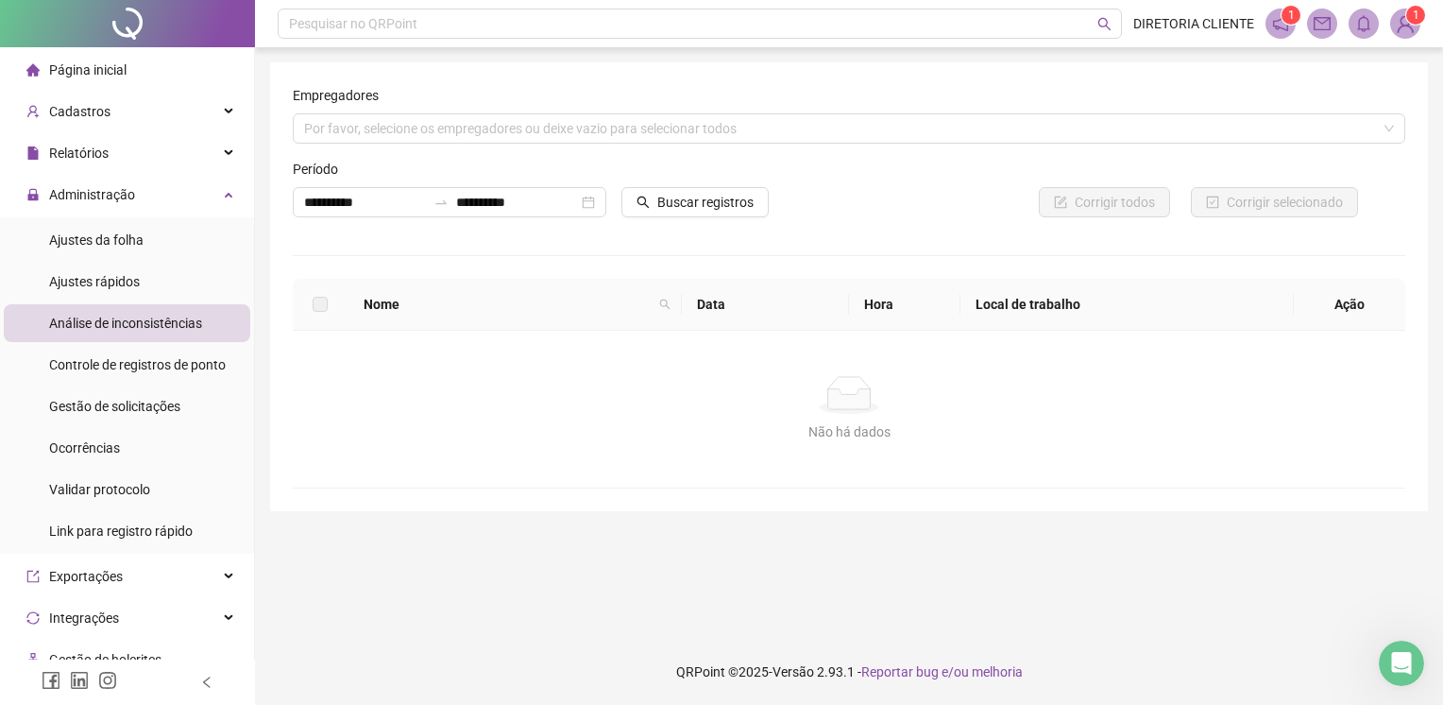
click at [467, 478] on div "Não há dados Não há dados" at bounding box center [849, 409] width 1113 height 157
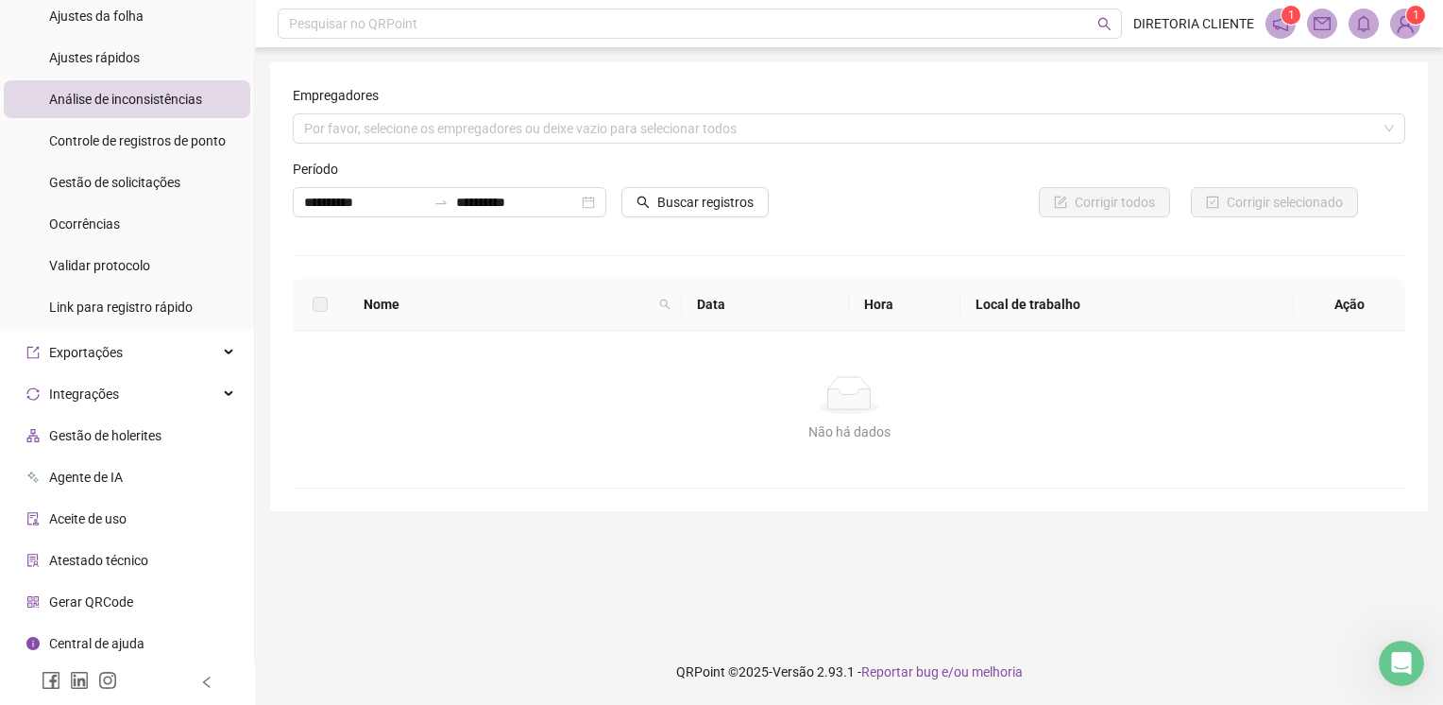
scroll to position [227, 0]
click at [386, 458] on div "Não há dados Não há dados" at bounding box center [849, 409] width 1113 height 157
click at [1404, 21] on img at bounding box center [1405, 23] width 28 height 28
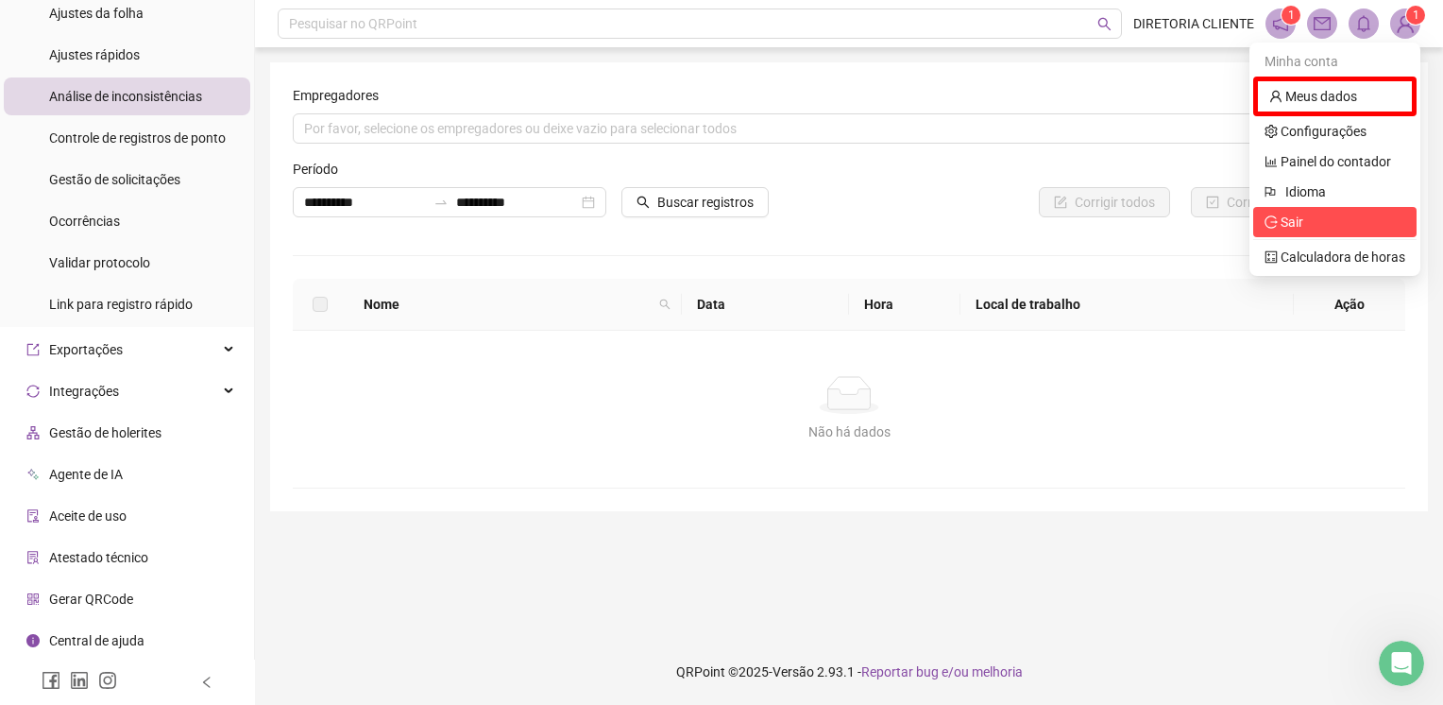
click at [1322, 219] on span "Sair" at bounding box center [1335, 222] width 141 height 21
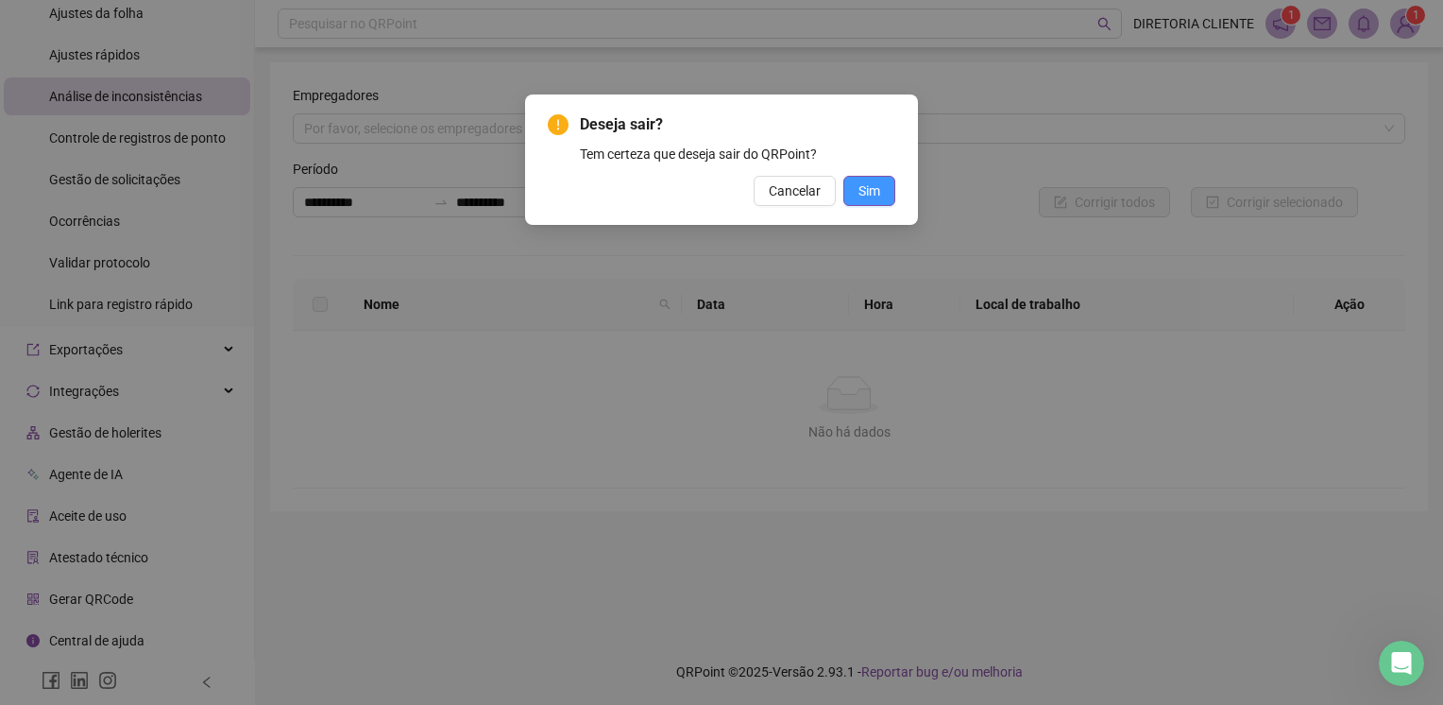
click at [882, 197] on button "Sim" at bounding box center [869, 191] width 52 height 30
